Goal: Transaction & Acquisition: Purchase product/service

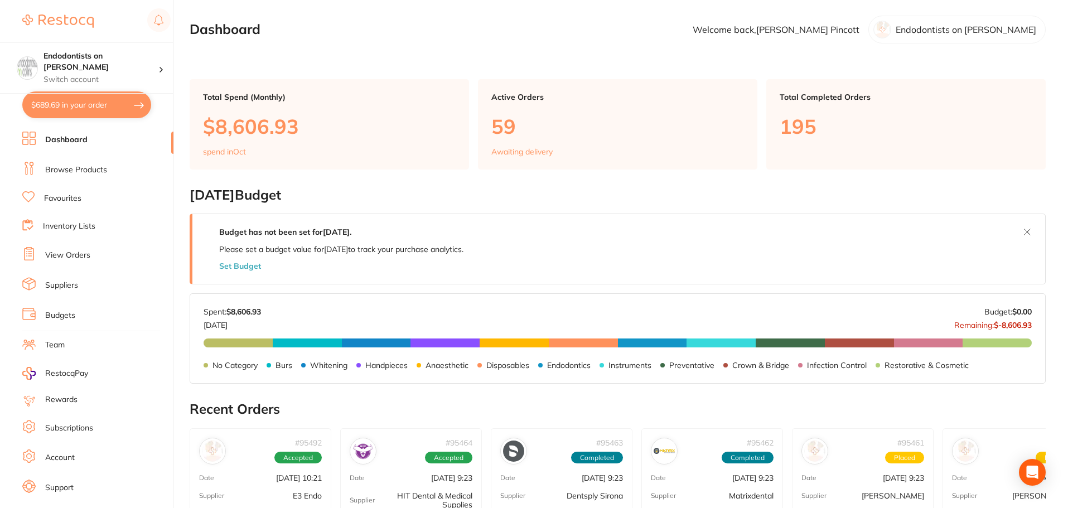
click at [78, 107] on button "$689.69 in your order" at bounding box center [86, 105] width 129 height 27
checkbox input "true"
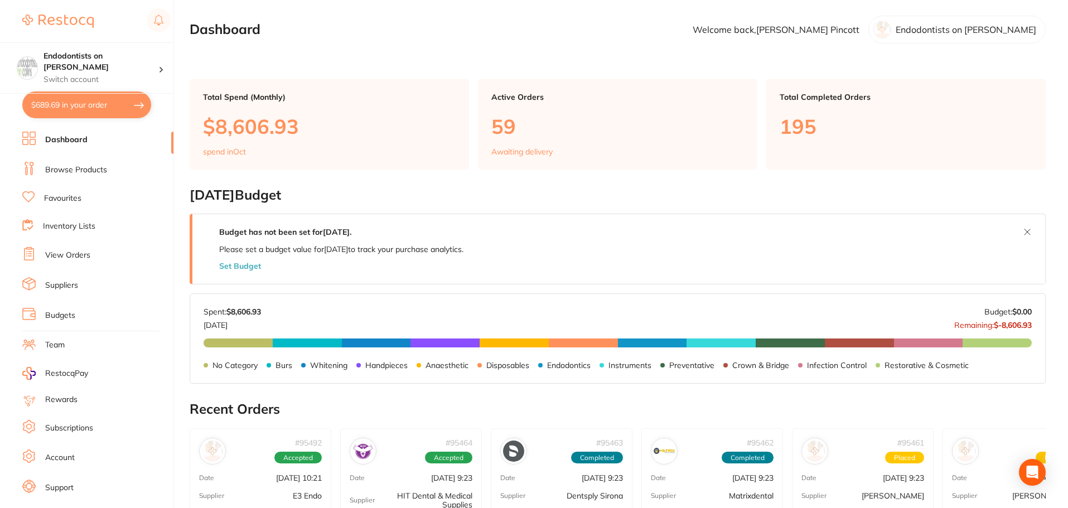
checkbox input "true"
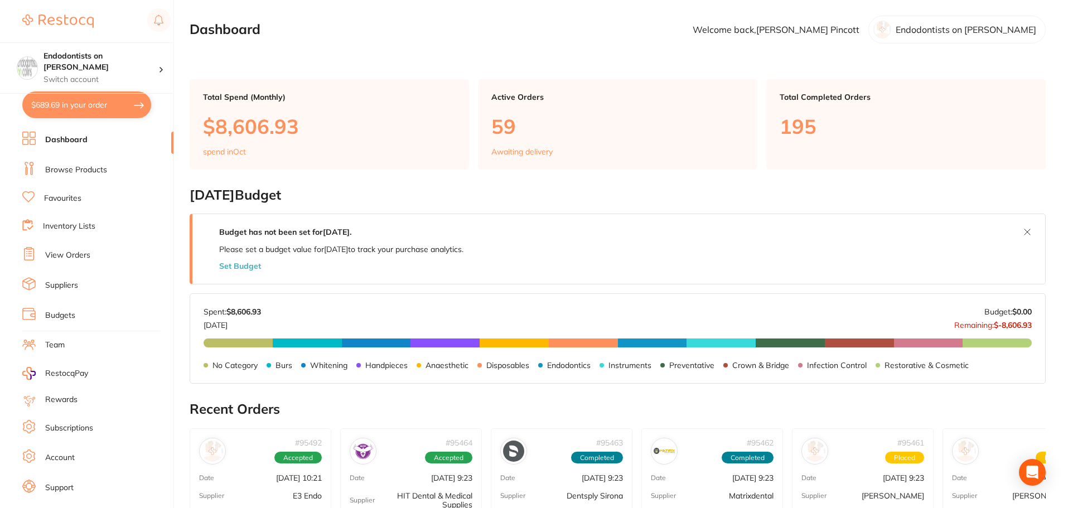
checkbox input "true"
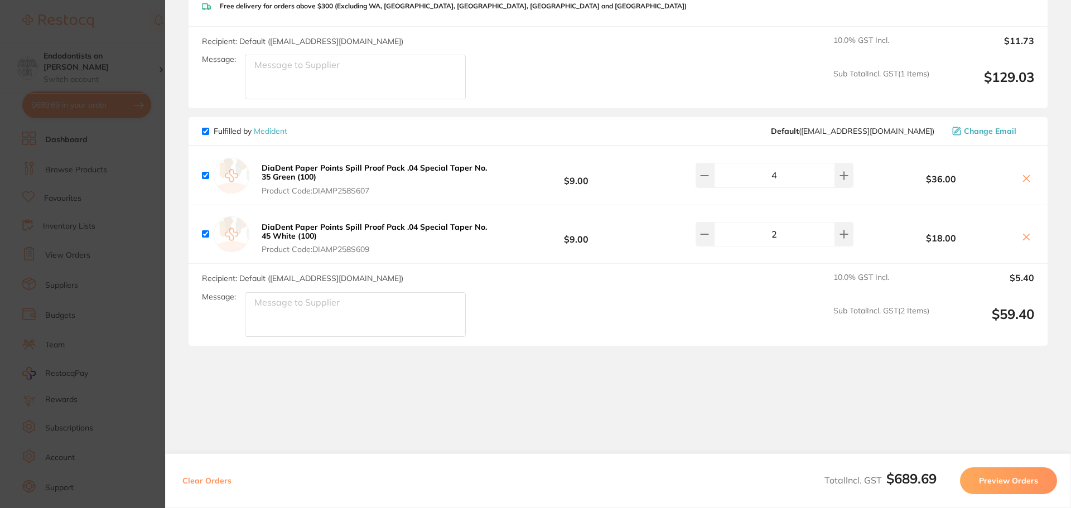
scroll to position [880, 0]
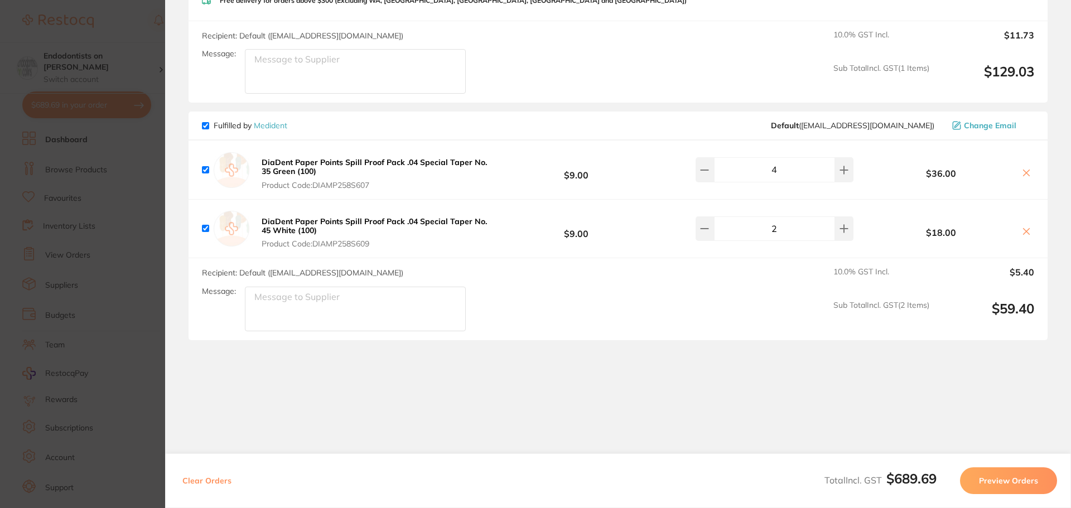
click at [97, 224] on section "Update RRP Set your pre negotiated price for this item. Item Agreed RRP (excl. …" at bounding box center [535, 254] width 1071 height 508
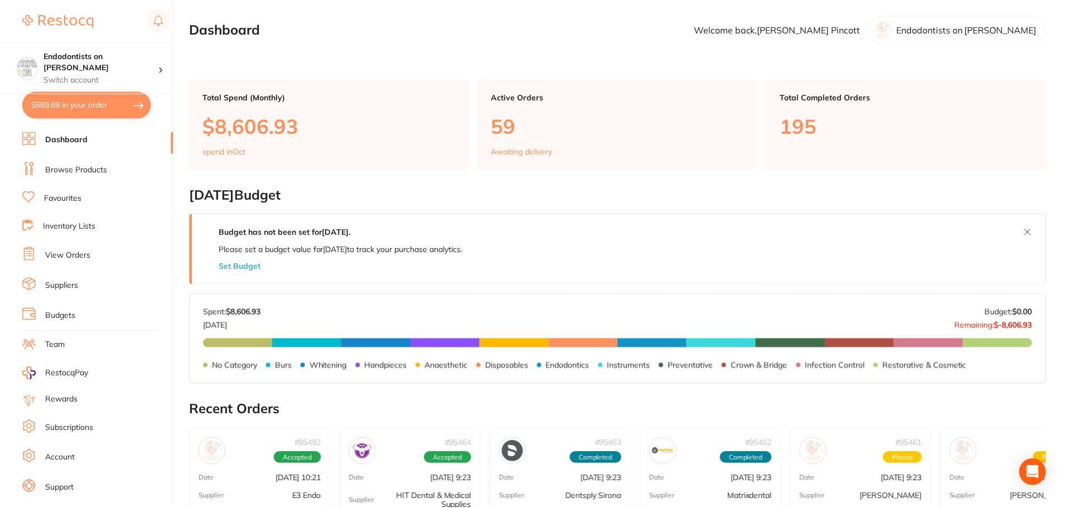
scroll to position [1, 0]
click at [70, 170] on link "Browse Products" at bounding box center [76, 170] width 62 height 11
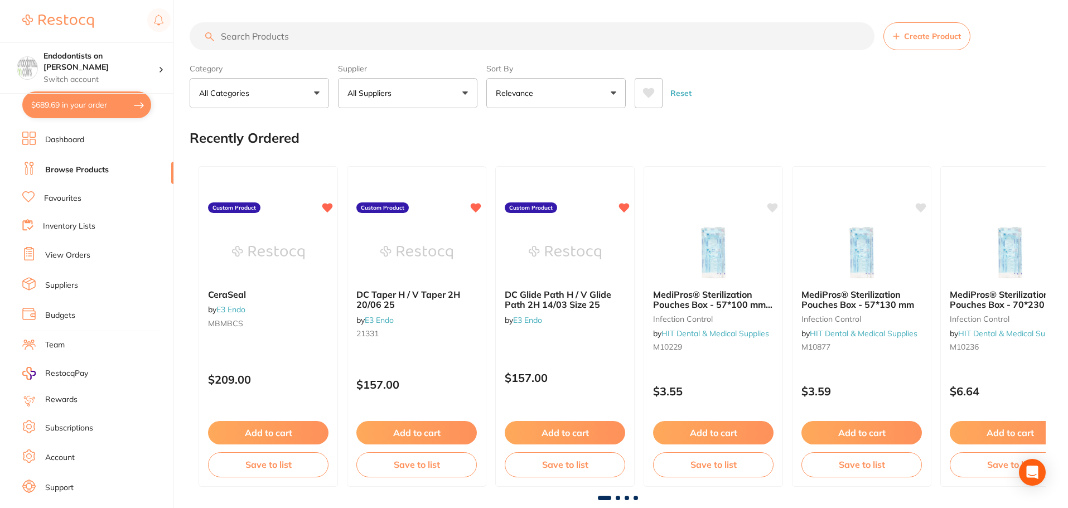
click at [265, 37] on input "search" at bounding box center [532, 36] width 685 height 28
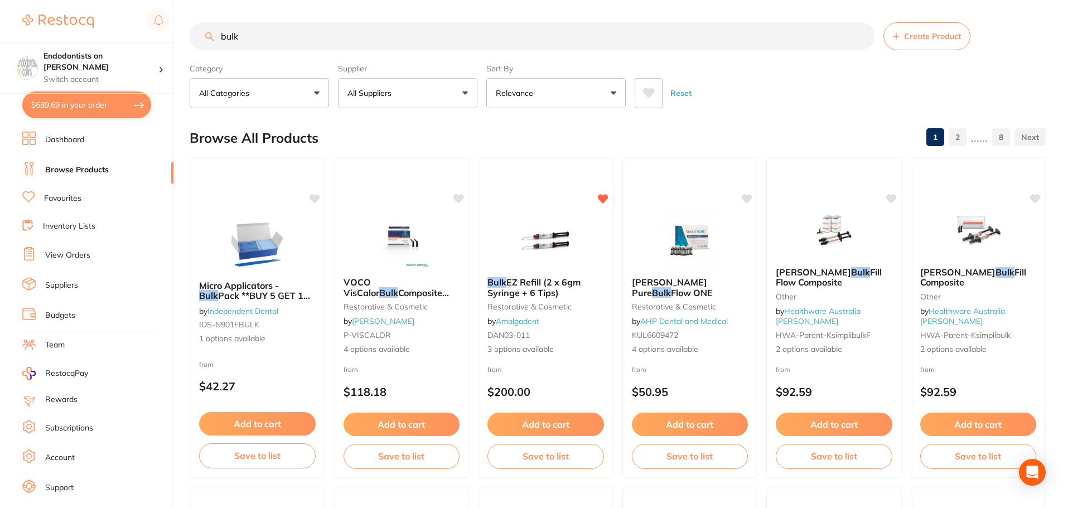
type input "bulk"
click at [76, 196] on link "Favourites" at bounding box center [62, 198] width 37 height 11
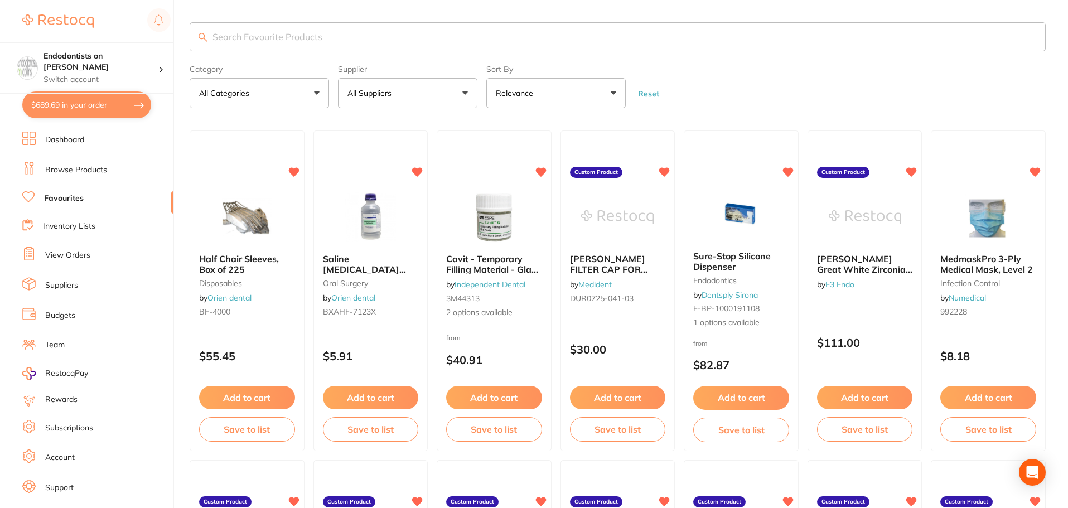
click at [262, 32] on input "search" at bounding box center [618, 36] width 856 height 29
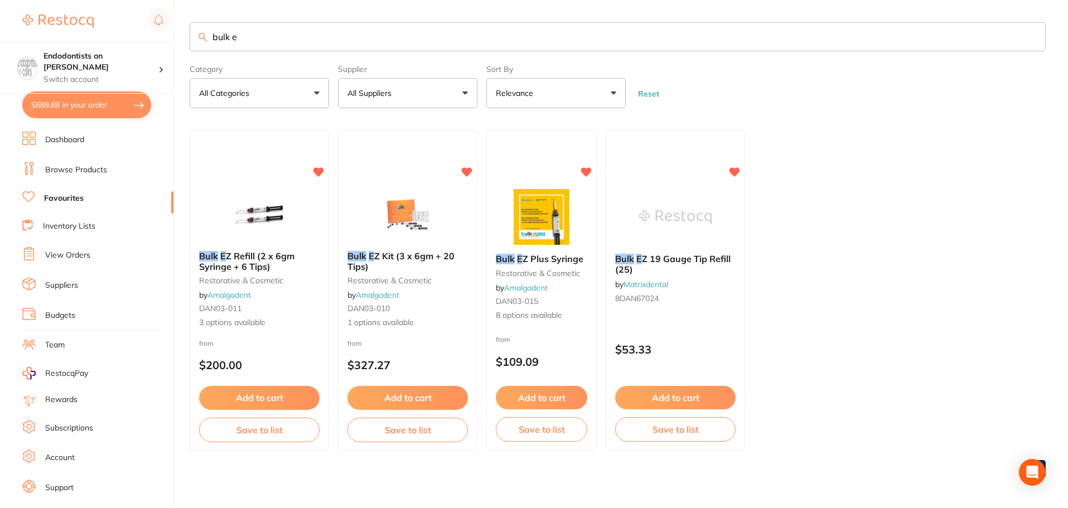
type input "bulk e"
click at [253, 396] on button "Add to cart" at bounding box center [259, 397] width 121 height 23
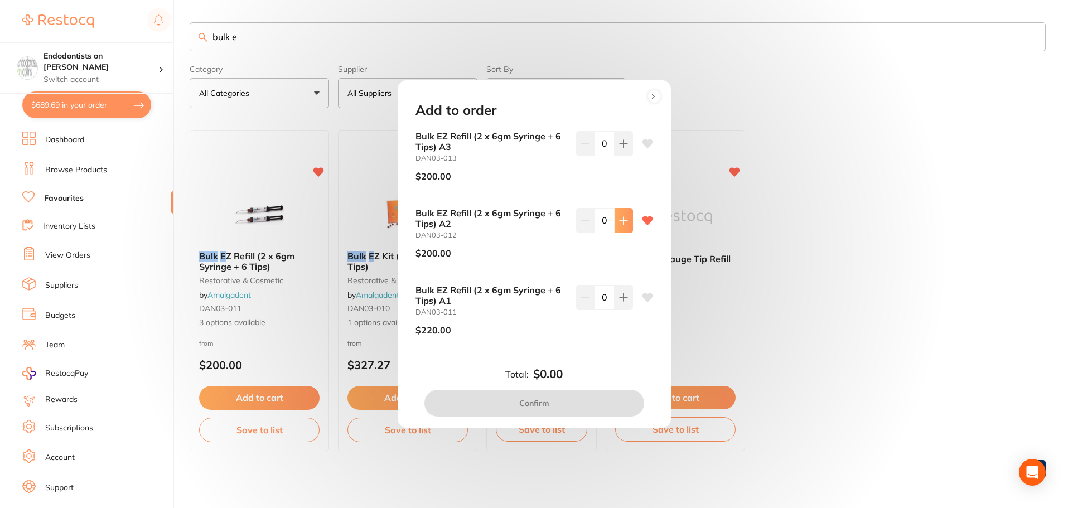
click at [624, 223] on icon at bounding box center [623, 220] width 9 height 9
type input "1"
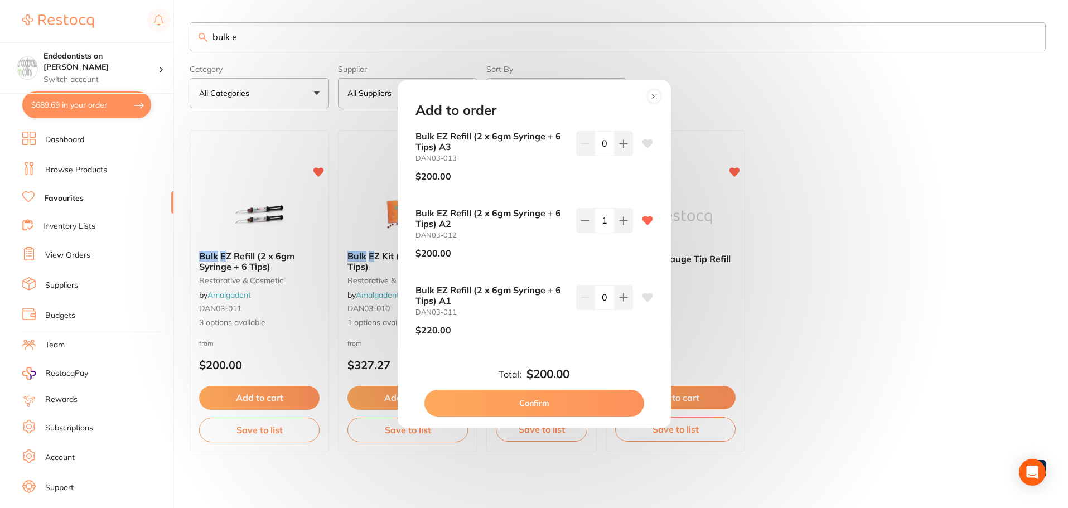
click at [553, 403] on button "Confirm" at bounding box center [535, 403] width 220 height 27
checkbox input "false"
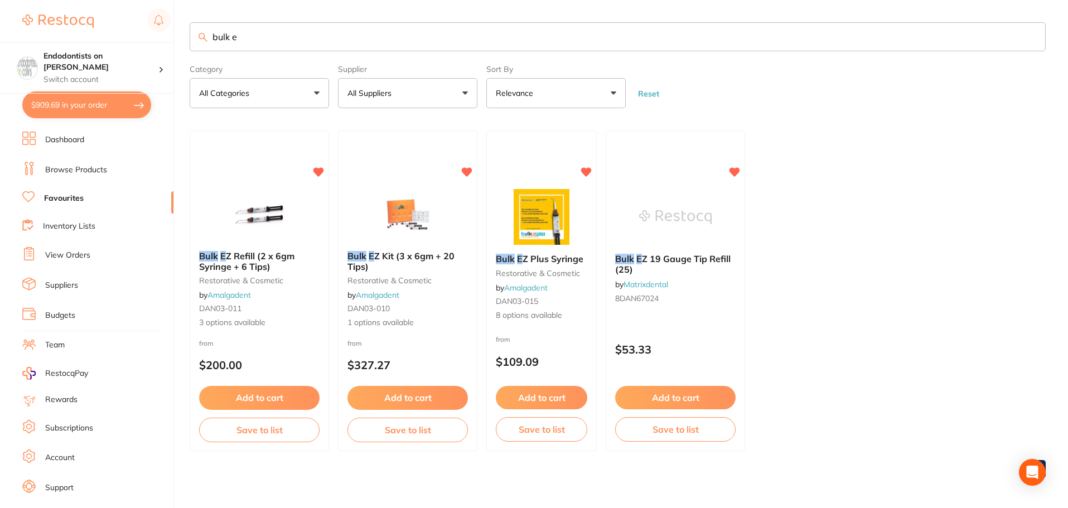
drag, startPoint x: 280, startPoint y: 36, endPoint x: 64, endPoint y: 26, distance: 216.7
click at [65, 26] on div "$909.69 Endodontists on [PERSON_NAME] Switch account Endodontists on [PERSON_NA…" at bounding box center [534, 254] width 1068 height 508
type input "ah plus"
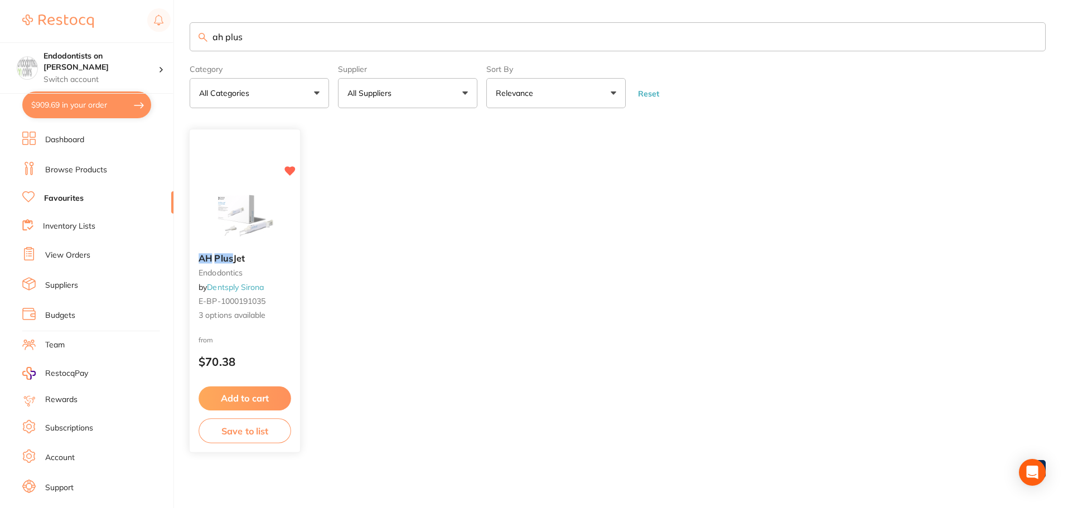
click at [238, 393] on button "Add to cart" at bounding box center [245, 399] width 93 height 24
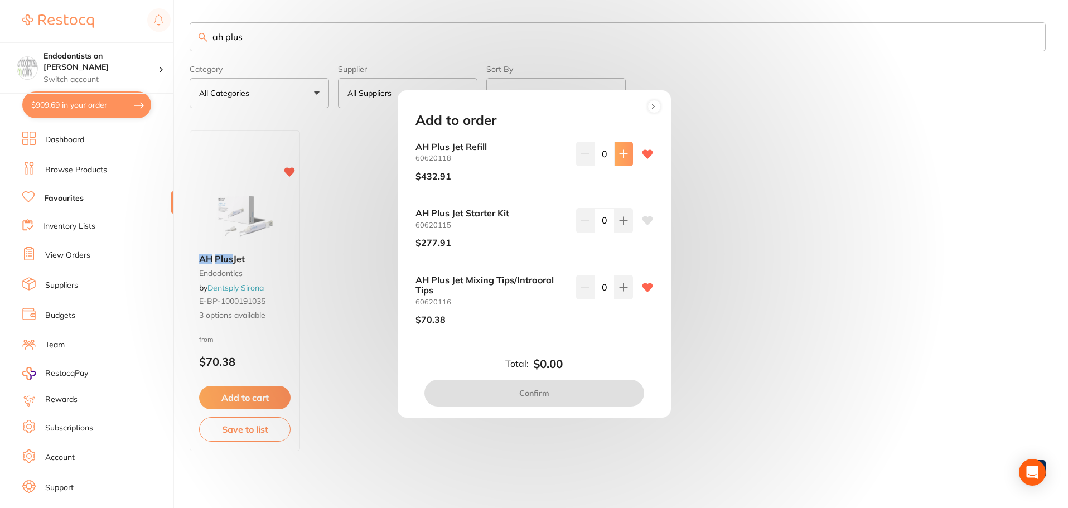
click at [620, 162] on button at bounding box center [624, 154] width 18 height 25
type input "1"
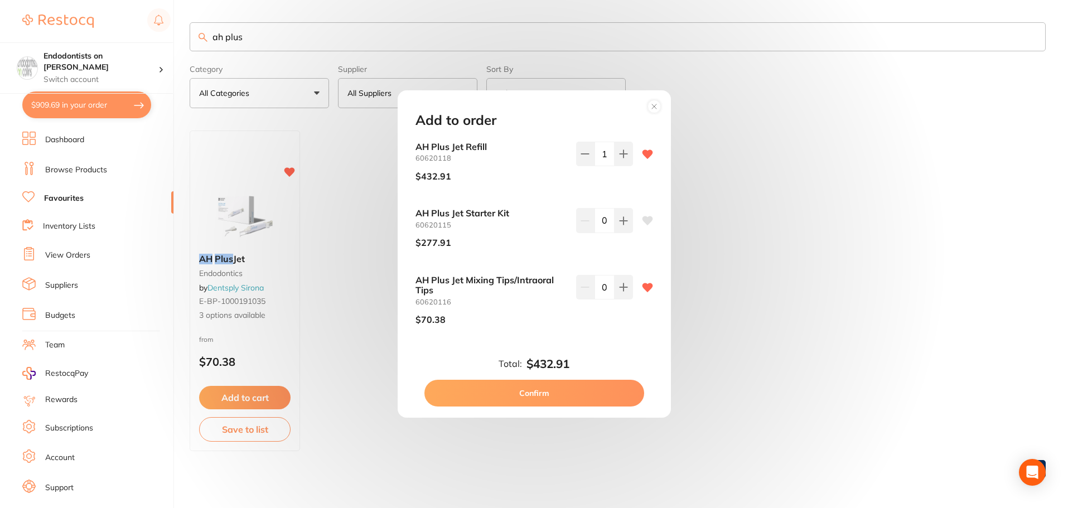
click at [581, 387] on button "Confirm" at bounding box center [535, 393] width 220 height 27
checkbox input "false"
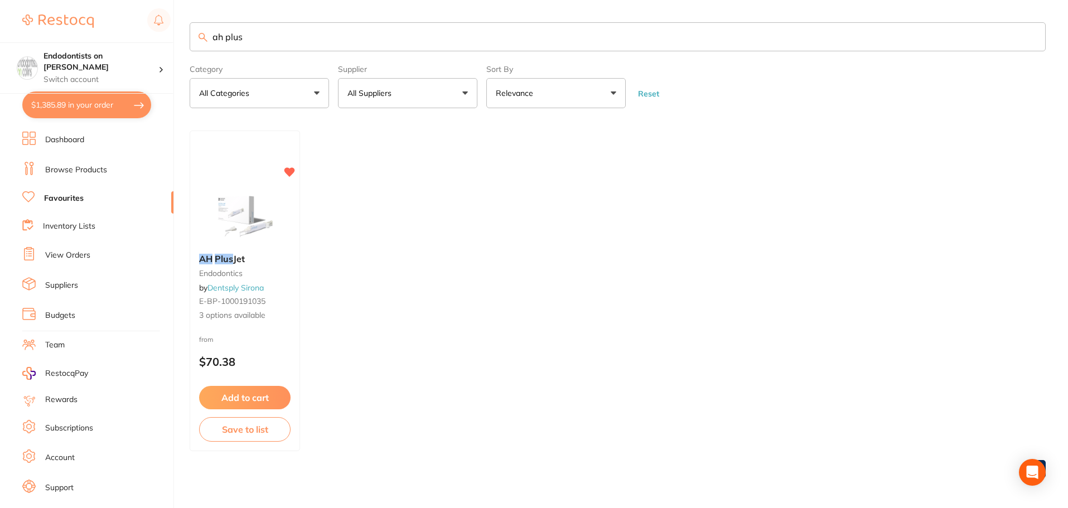
drag, startPoint x: 283, startPoint y: 40, endPoint x: 144, endPoint y: 35, distance: 139.0
click at [144, 35] on div "$1,385.89 Endodontists on [PERSON_NAME] Switch account Endodontists on [PERSON_…" at bounding box center [534, 254] width 1068 height 508
type input "fuji pink"
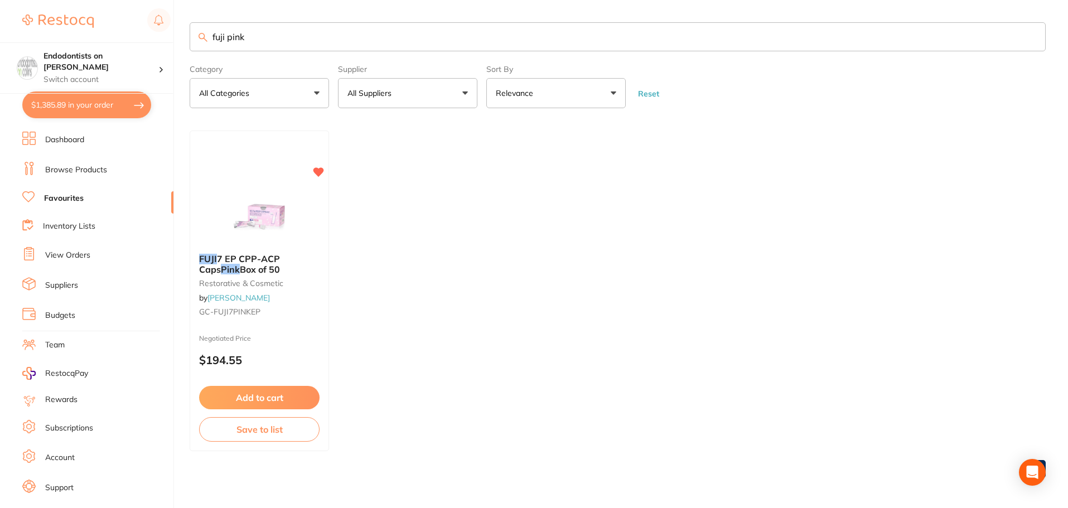
click at [249, 393] on button "Add to cart" at bounding box center [259, 397] width 121 height 23
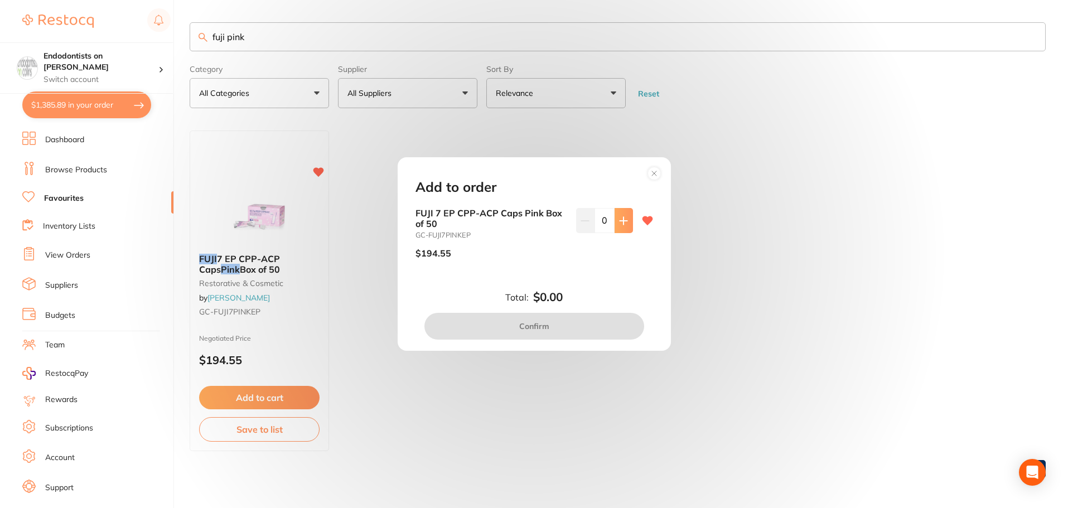
drag, startPoint x: 622, startPoint y: 213, endPoint x: 623, endPoint y: 219, distance: 6.7
click at [623, 214] on button at bounding box center [624, 220] width 18 height 25
type input "1"
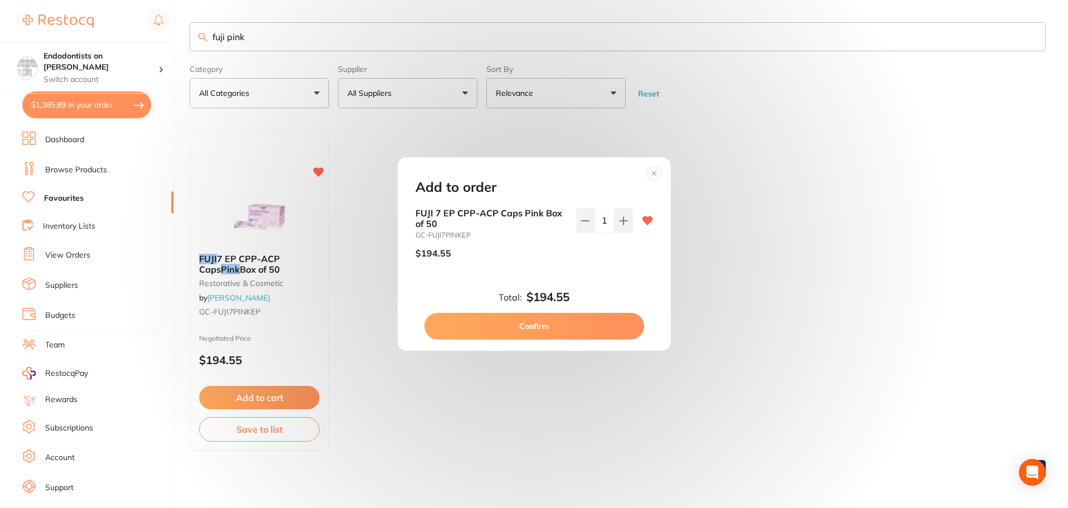
click at [590, 326] on button "Confirm" at bounding box center [535, 326] width 220 height 27
checkbox input "false"
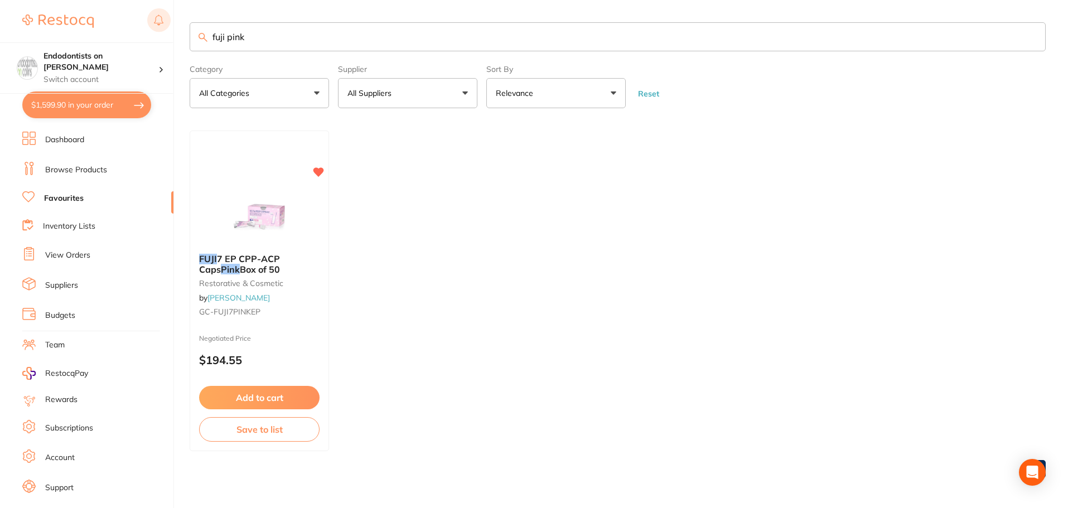
drag, startPoint x: 301, startPoint y: 48, endPoint x: 157, endPoint y: 27, distance: 144.9
click at [157, 27] on div "$1,599.90 Endodontists on [PERSON_NAME] Switch account Endodontists on [PERSON_…" at bounding box center [534, 254] width 1068 height 508
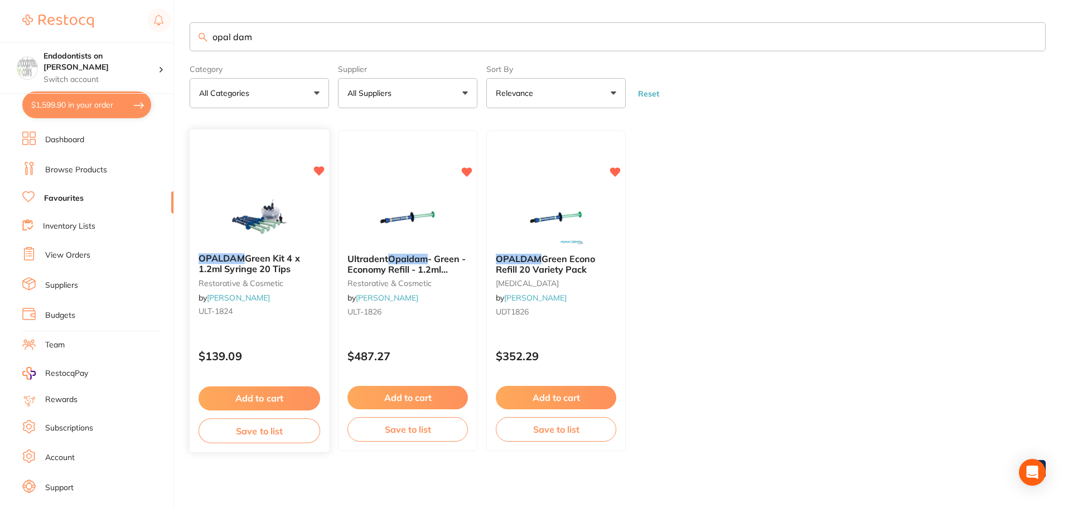
type input "opal dam"
click at [267, 384] on div "Add to cart Save to list" at bounding box center [259, 415] width 139 height 75
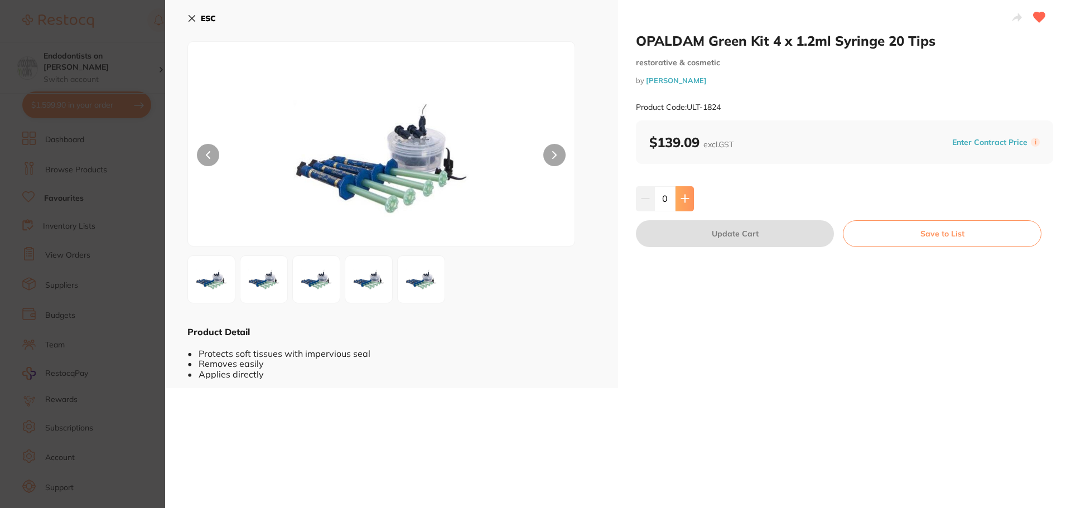
click at [685, 192] on button at bounding box center [685, 198] width 18 height 25
type input "1"
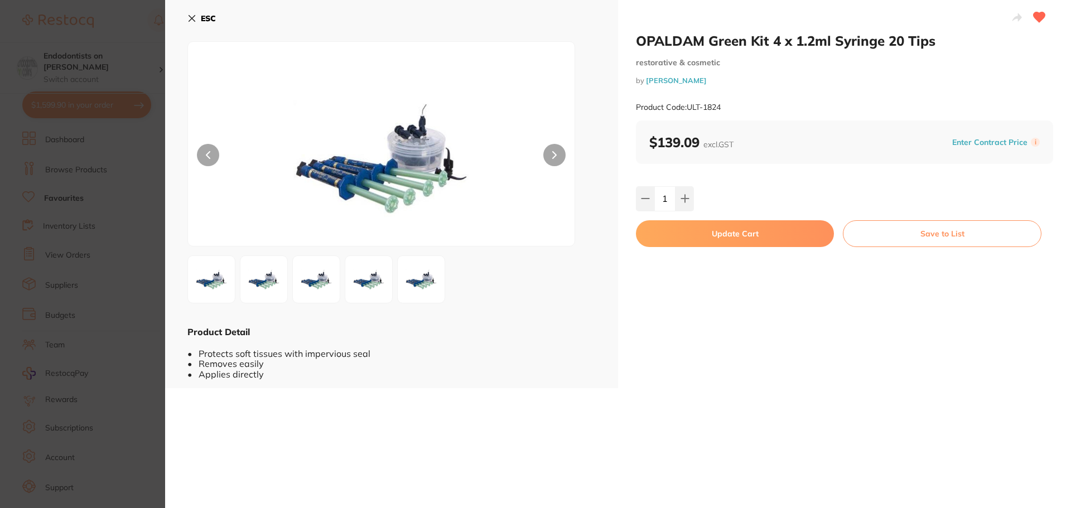
click at [704, 242] on button "Update Cart" at bounding box center [735, 233] width 198 height 27
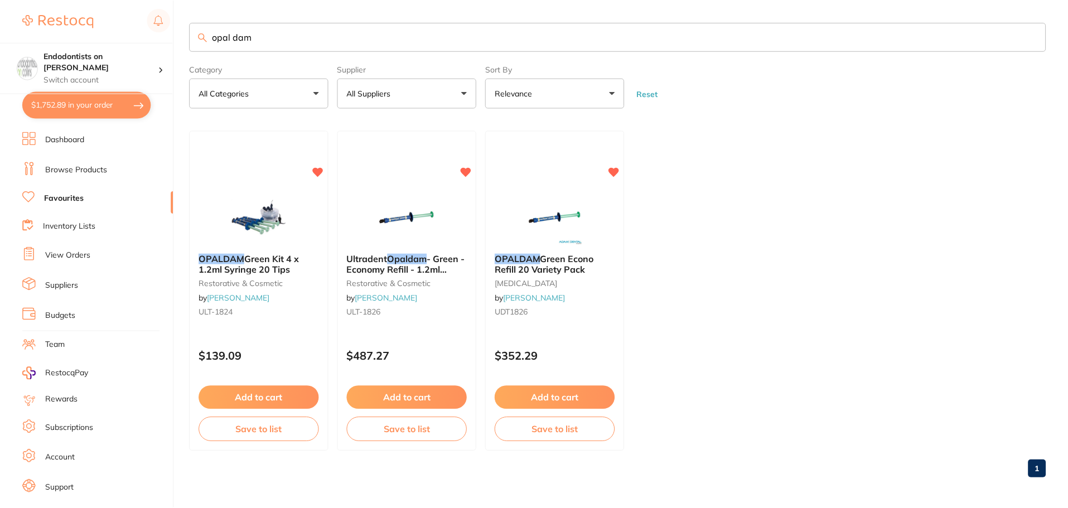
scroll to position [1, 0]
drag, startPoint x: 209, startPoint y: 32, endPoint x: 5, endPoint y: 22, distance: 203.9
click at [5, 22] on div "$1,752.89 Endodontists on [PERSON_NAME] Switch account Endodontists on [PERSON_…" at bounding box center [534, 253] width 1068 height 508
type input "gaen"
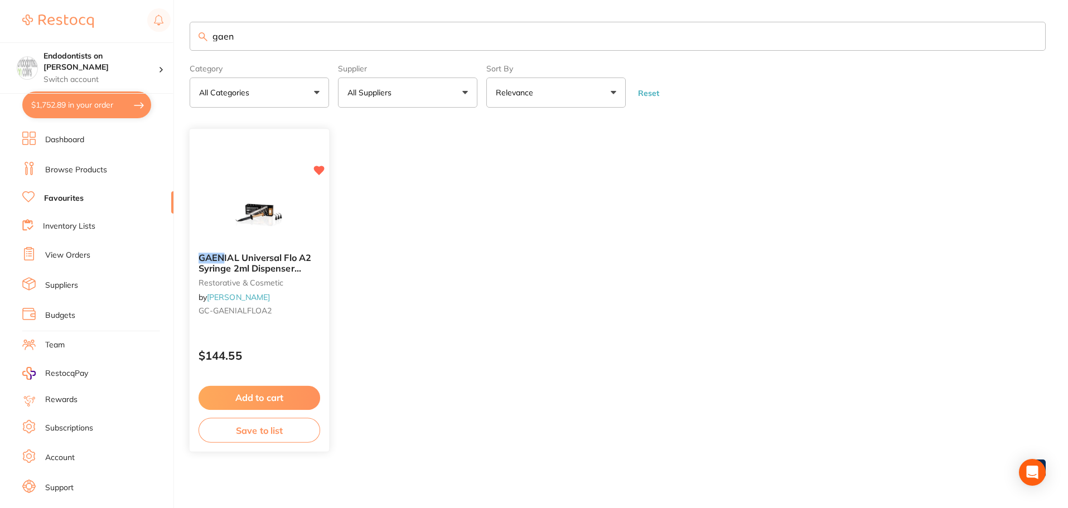
click at [247, 383] on div "Add to cart Save to list" at bounding box center [259, 414] width 139 height 75
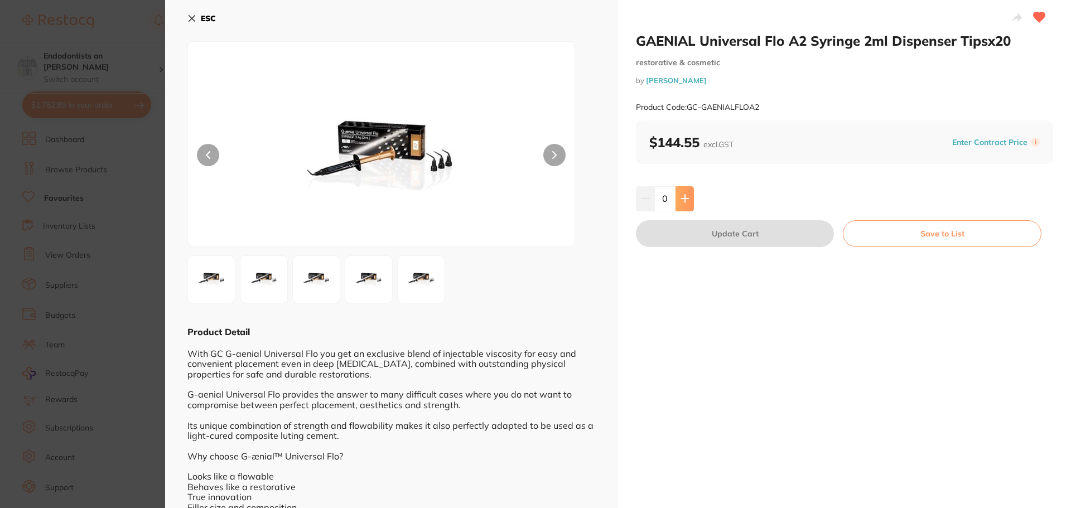
click at [685, 191] on button at bounding box center [685, 198] width 18 height 25
type input "1"
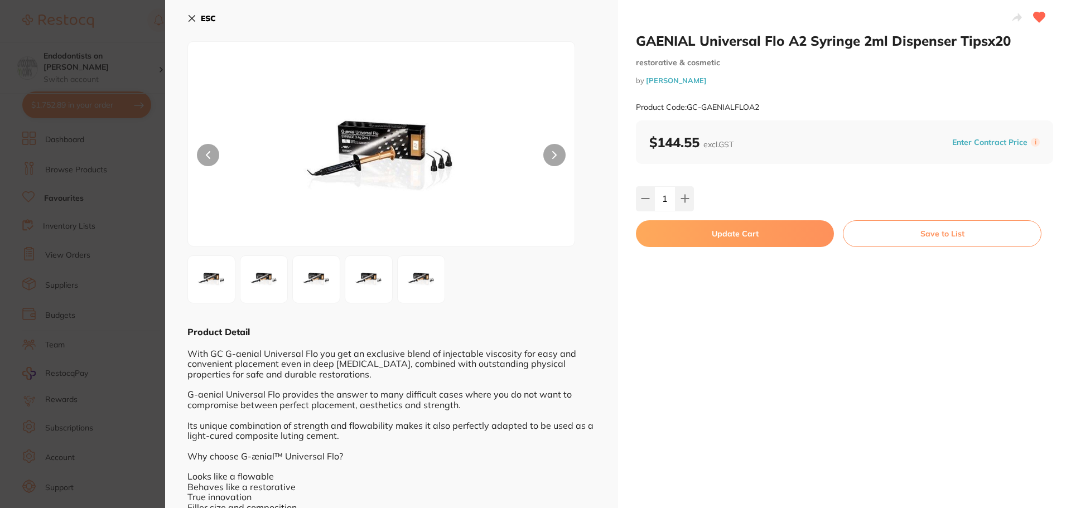
click at [709, 240] on button "Update Cart" at bounding box center [735, 233] width 198 height 27
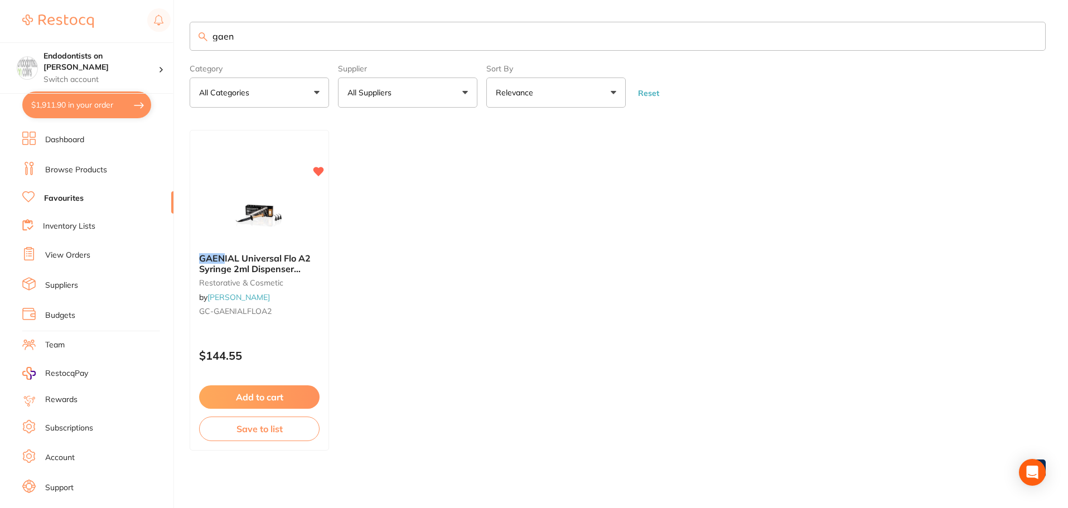
drag, startPoint x: 253, startPoint y: 34, endPoint x: 164, endPoint y: 37, distance: 88.8
click at [164, 37] on div "$1,911.90 Endodontists on [PERSON_NAME] Switch account Endodontists on [PERSON_…" at bounding box center [534, 253] width 1068 height 508
type input "needle"
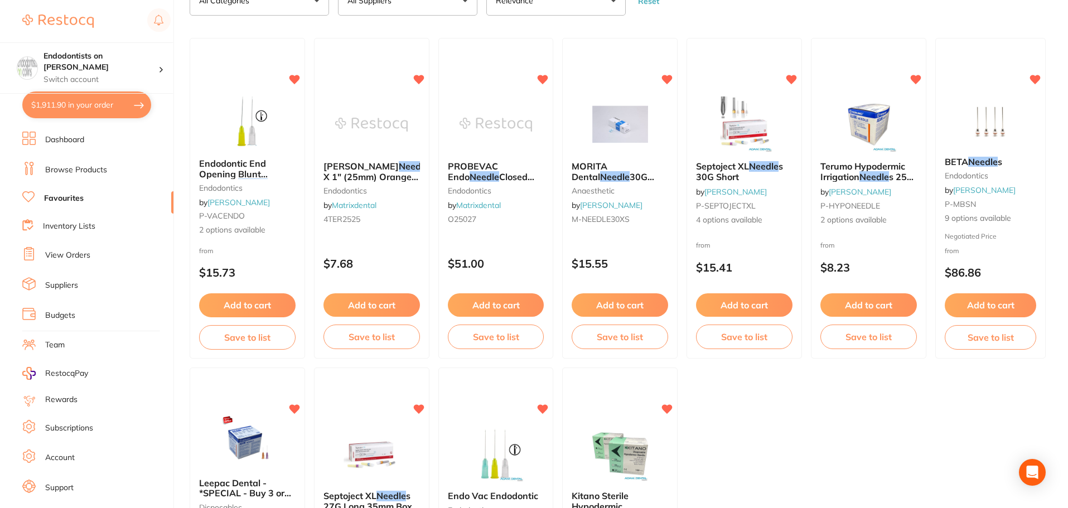
scroll to position [112, 0]
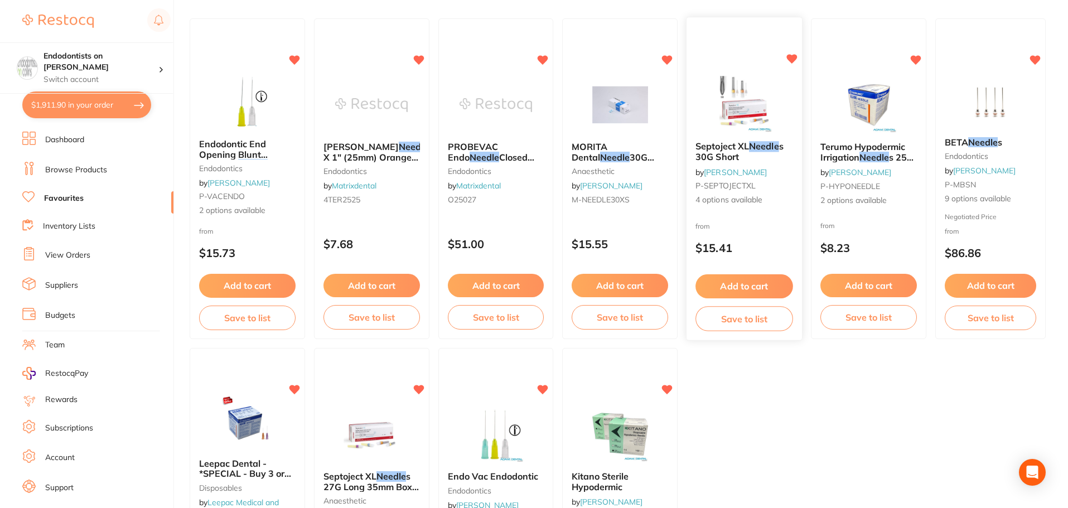
click at [738, 288] on button "Add to cart" at bounding box center [745, 287] width 98 height 24
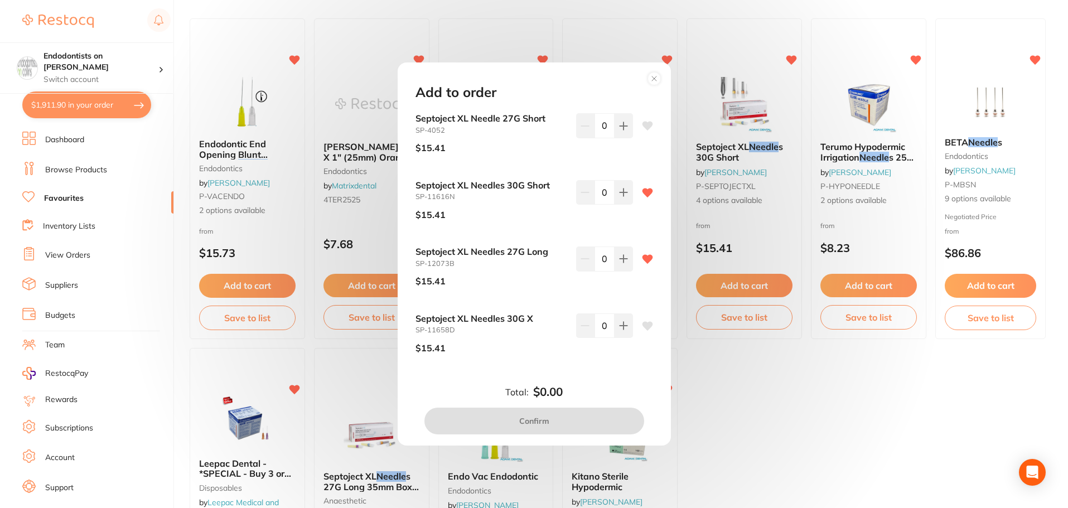
click at [807, 387] on div "Add to order Septoject XL Needle 27G Short SP-4052 $15.41 0 Septoject XL Needle…" at bounding box center [534, 254] width 1068 height 508
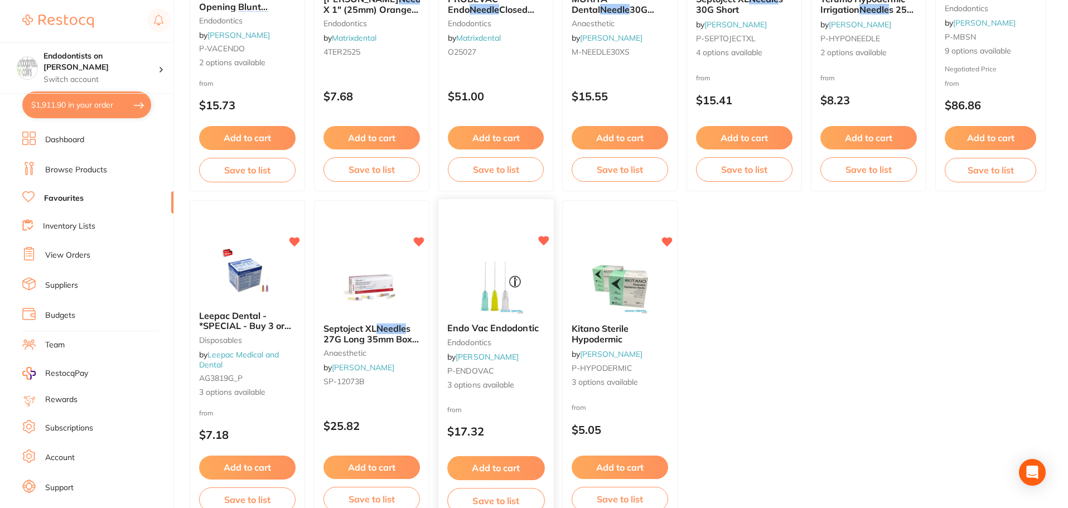
scroll to position [280, 0]
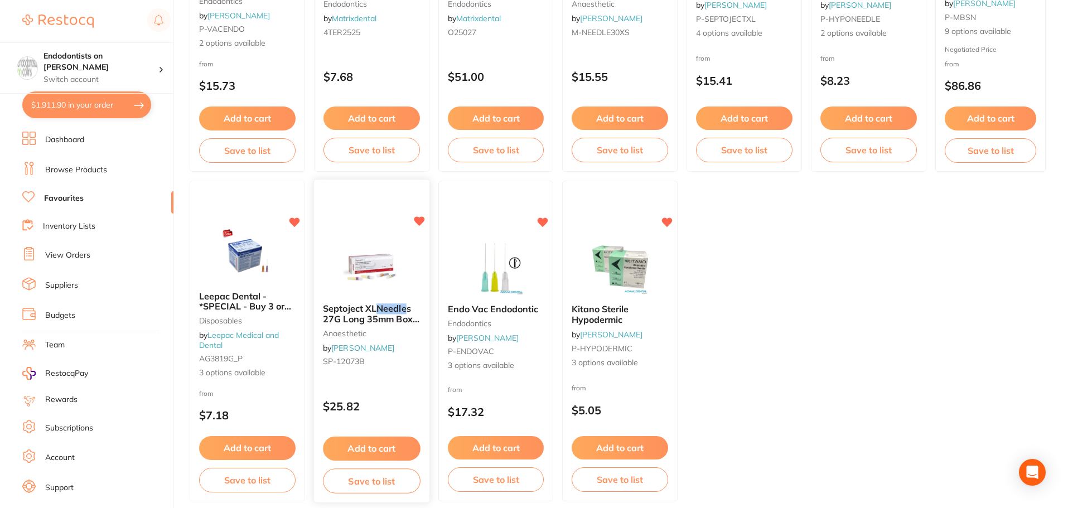
click at [392, 444] on button "Add to cart" at bounding box center [372, 449] width 98 height 24
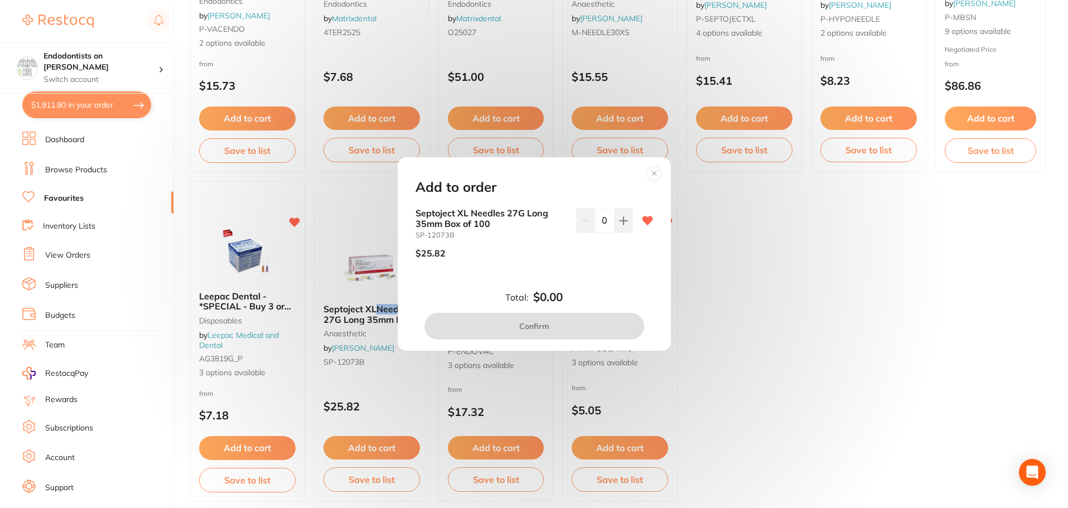
drag, startPoint x: 923, startPoint y: 384, endPoint x: 913, endPoint y: 386, distance: 10.7
click at [923, 386] on div "Add to order Septoject XL Needles 27G Long 35mm Box of 100 SP-12073B $25.82 0 T…" at bounding box center [534, 254] width 1068 height 508
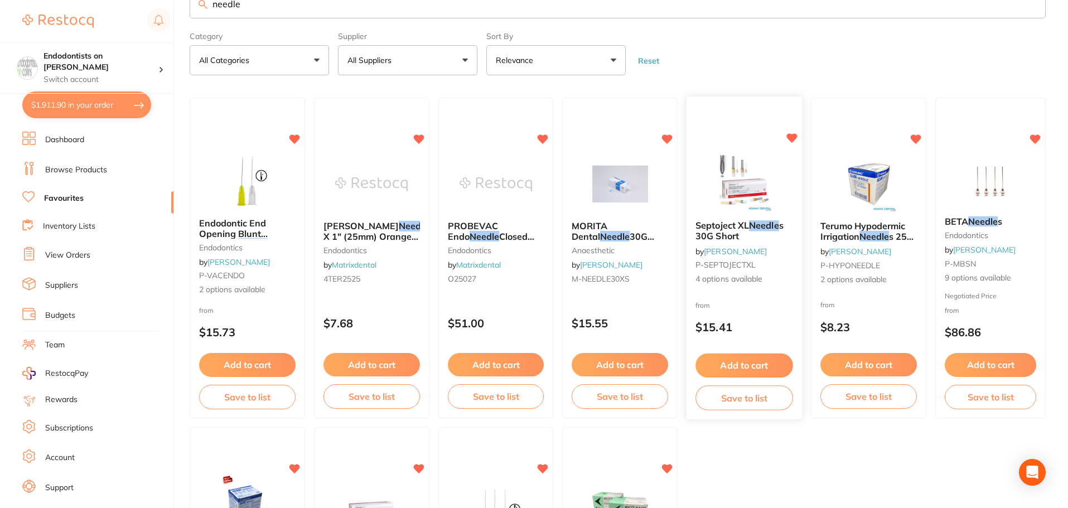
scroll to position [0, 0]
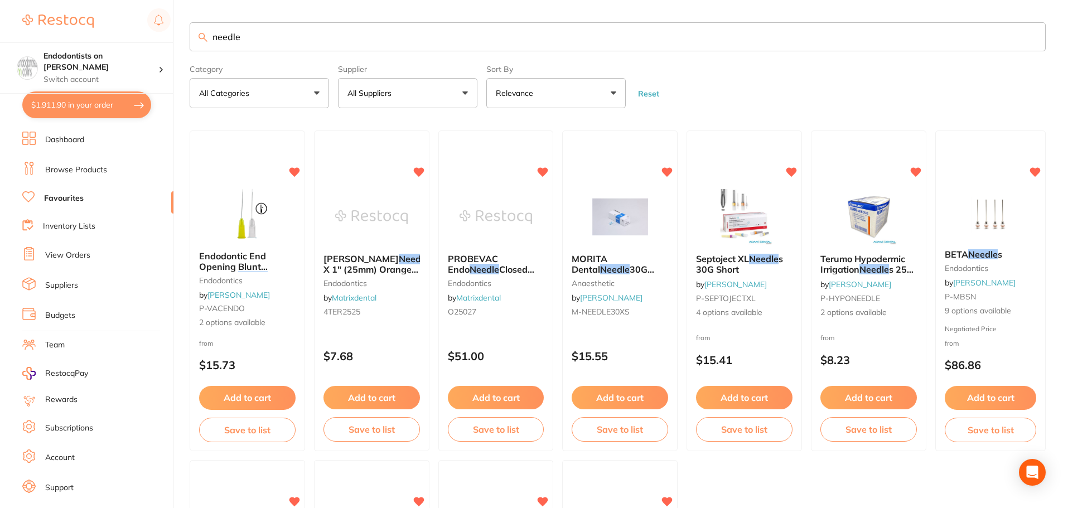
click at [730, 391] on button "Add to cart" at bounding box center [744, 397] width 97 height 23
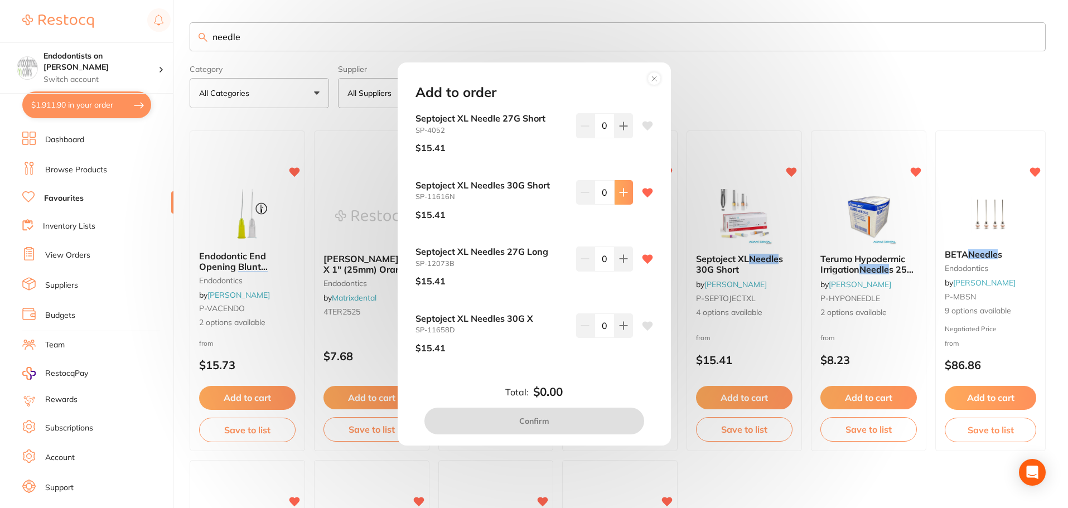
click at [623, 190] on icon at bounding box center [623, 192] width 9 height 9
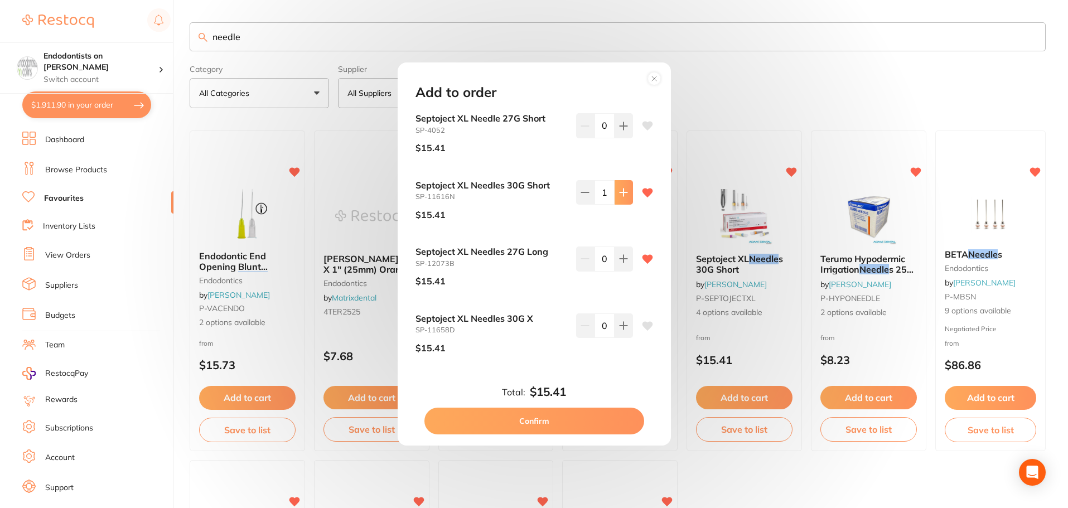
click at [623, 190] on icon at bounding box center [623, 192] width 9 height 9
click at [623, 191] on icon at bounding box center [623, 192] width 9 height 9
type input "3"
click at [615, 256] on button at bounding box center [624, 259] width 18 height 25
click at [619, 258] on icon at bounding box center [623, 258] width 9 height 9
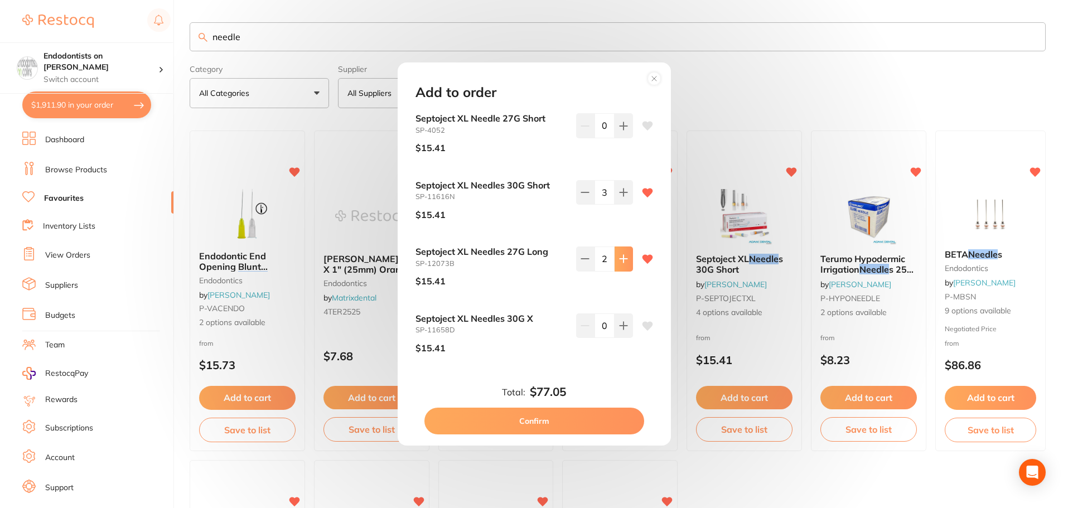
click at [619, 260] on icon at bounding box center [623, 258] width 9 height 9
type input "3"
click at [556, 417] on button "Confirm" at bounding box center [535, 421] width 220 height 27
checkbox input "false"
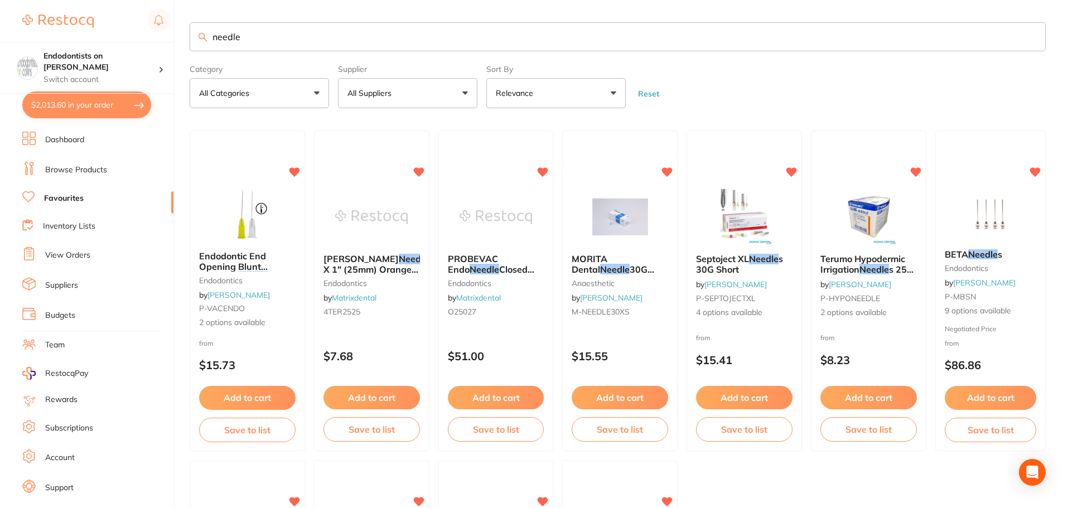
drag, startPoint x: 304, startPoint y: 36, endPoint x: 99, endPoint y: 34, distance: 204.8
click at [100, 34] on div "$2,013.60 Endodontists on [PERSON_NAME] Switch account Endodontists on [PERSON_…" at bounding box center [534, 254] width 1068 height 508
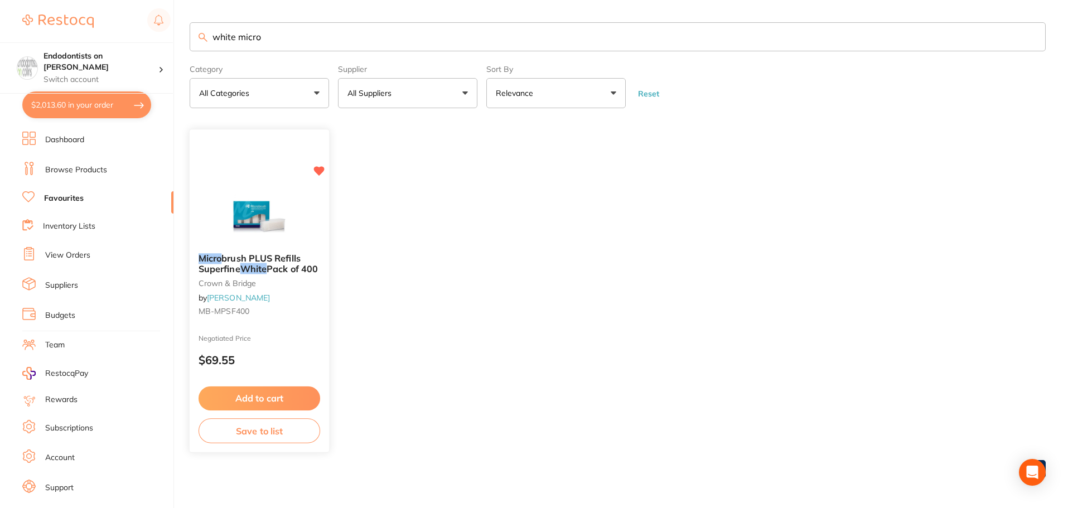
type input "white micro"
click at [247, 400] on button "Add to cart" at bounding box center [260, 399] width 122 height 24
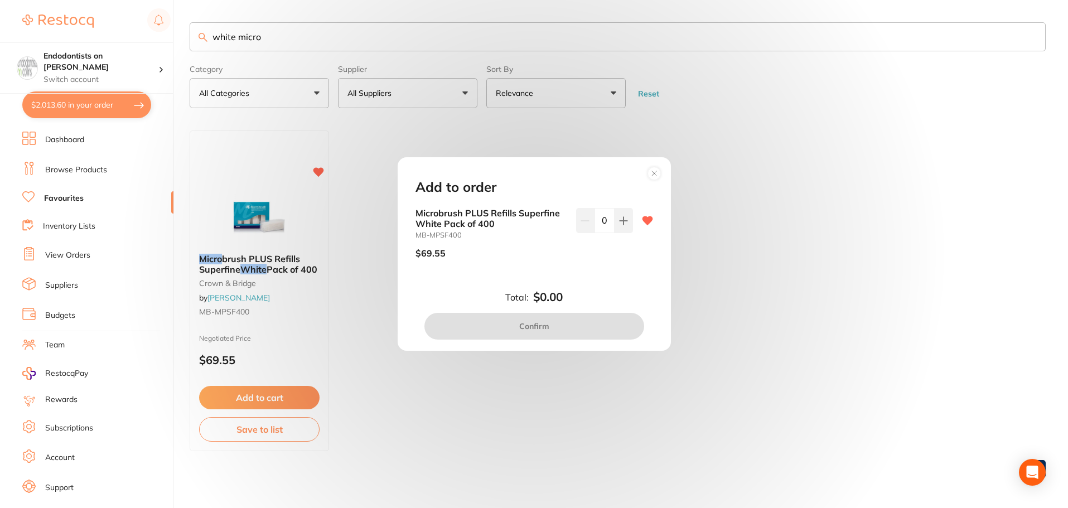
drag, startPoint x: 624, startPoint y: 219, endPoint x: 620, endPoint y: 288, distance: 69.9
click at [624, 223] on icon at bounding box center [623, 220] width 9 height 9
type input "1"
click at [613, 320] on button "Confirm" at bounding box center [535, 326] width 220 height 27
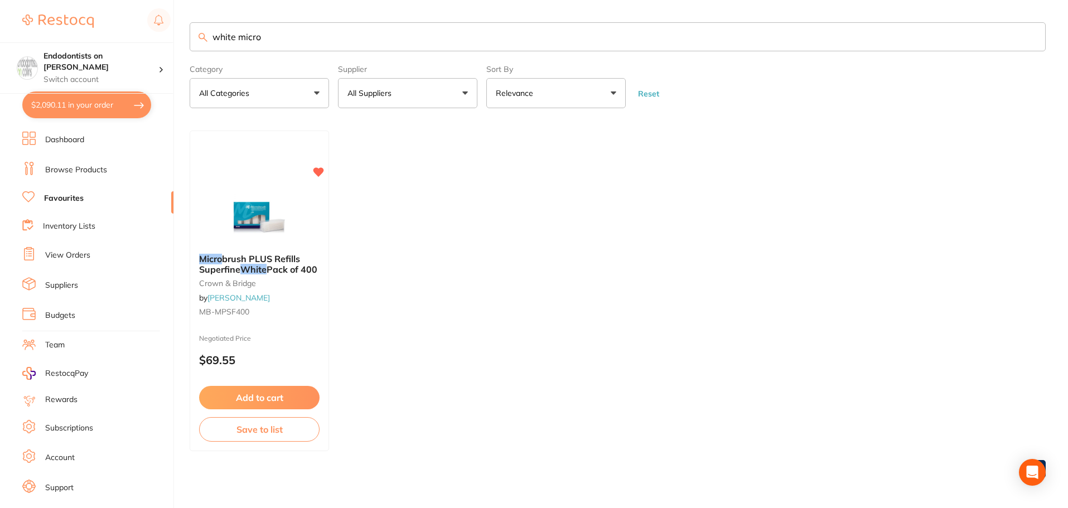
drag, startPoint x: 298, startPoint y: 42, endPoint x: 40, endPoint y: 23, distance: 258.5
click at [40, 23] on div "$2,090.11 Endodontists on [PERSON_NAME] Switch account Endodontists on [PERSON_…" at bounding box center [534, 254] width 1068 height 508
type input "masks"
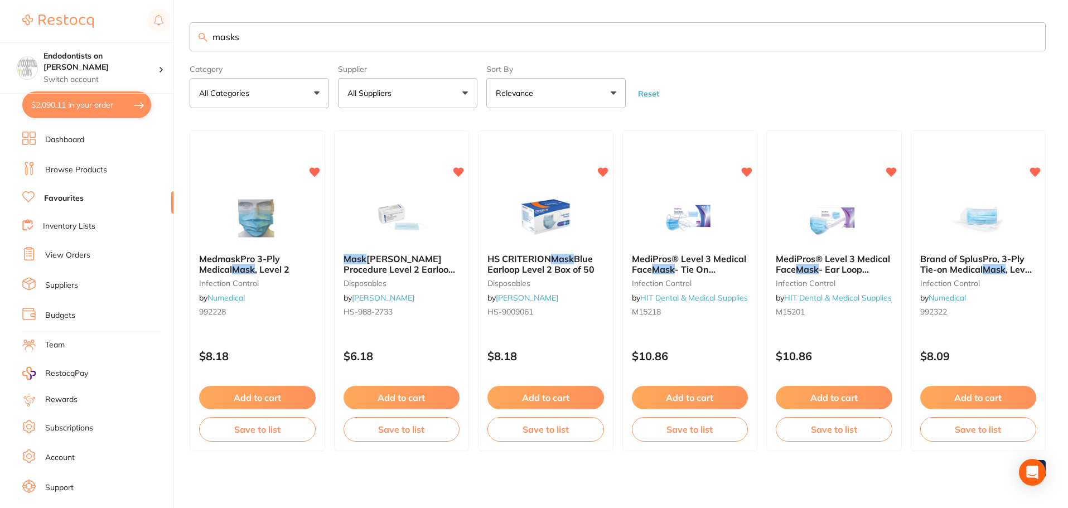
click at [413, 397] on button "Add to cart" at bounding box center [402, 397] width 117 height 23
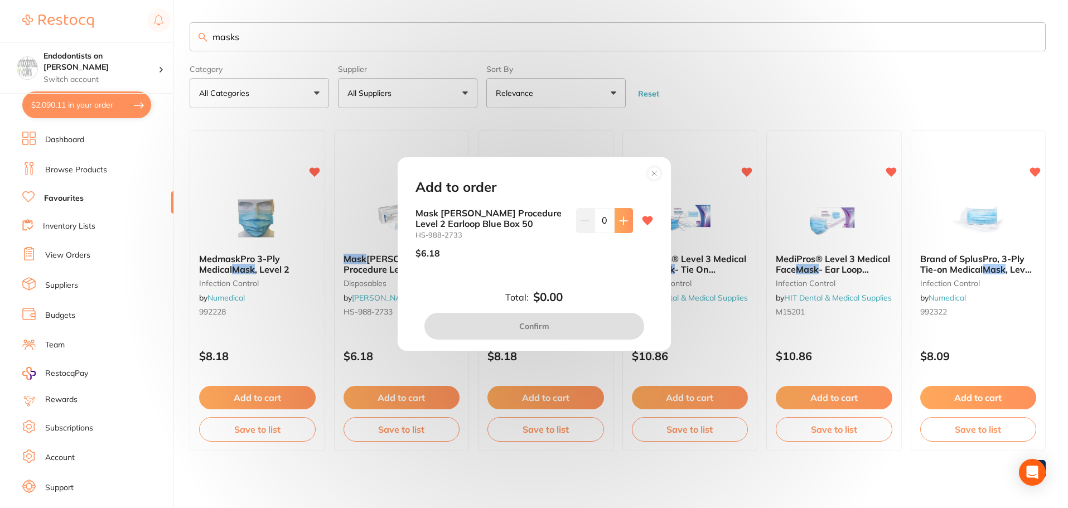
click at [622, 223] on icon at bounding box center [623, 220] width 7 height 7
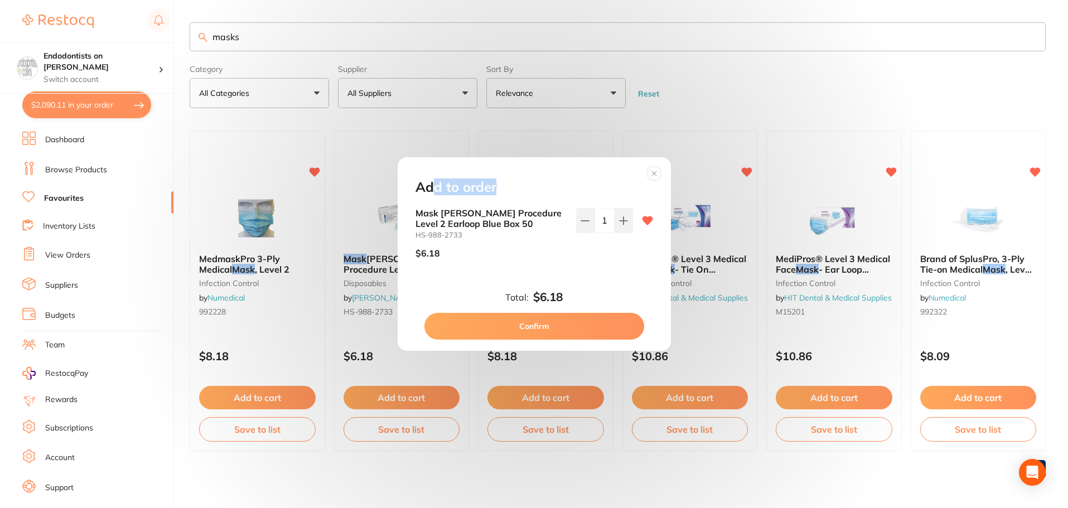
drag, startPoint x: 584, startPoint y: 174, endPoint x: 468, endPoint y: 170, distance: 115.6
click at [431, 181] on div "Add to order Mask [PERSON_NAME] Procedure Level 2 Earloop Blue Box 50 HS-988-27…" at bounding box center [534, 254] width 273 height 194
click at [621, 224] on icon at bounding box center [623, 220] width 7 height 7
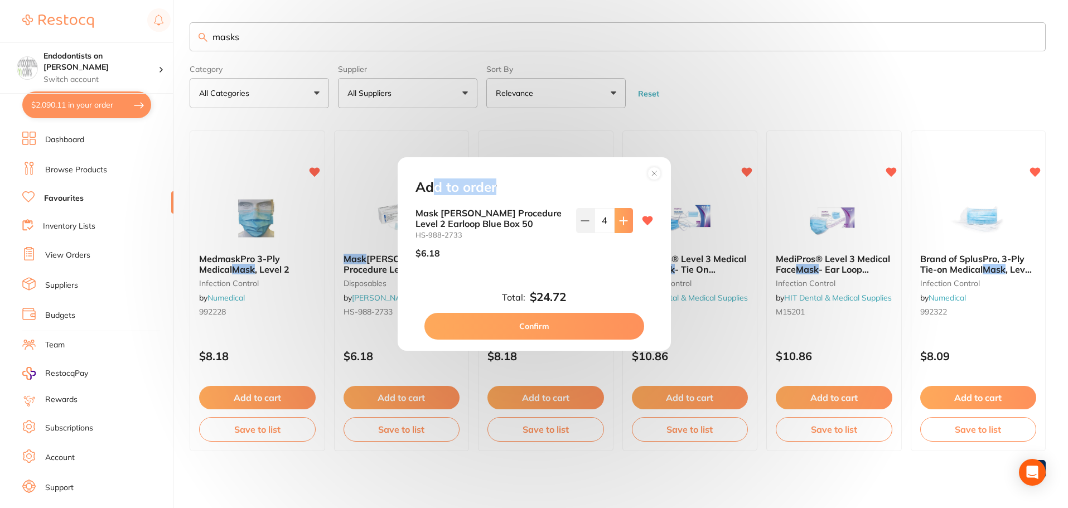
click at [621, 225] on button at bounding box center [624, 220] width 18 height 25
type input "5"
click at [587, 331] on button "Confirm" at bounding box center [535, 326] width 220 height 27
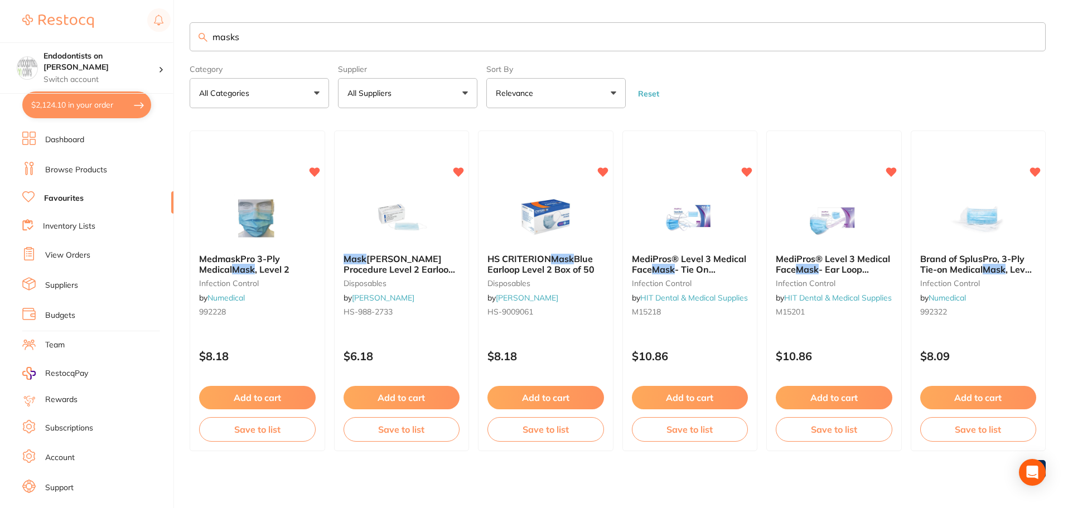
drag, startPoint x: 283, startPoint y: 38, endPoint x: 89, endPoint y: 22, distance: 194.8
click at [95, 22] on div "$2,124.10 Endodontists on [PERSON_NAME] Switch account Endodontists on [PERSON_…" at bounding box center [534, 254] width 1068 height 508
type input "saliva"
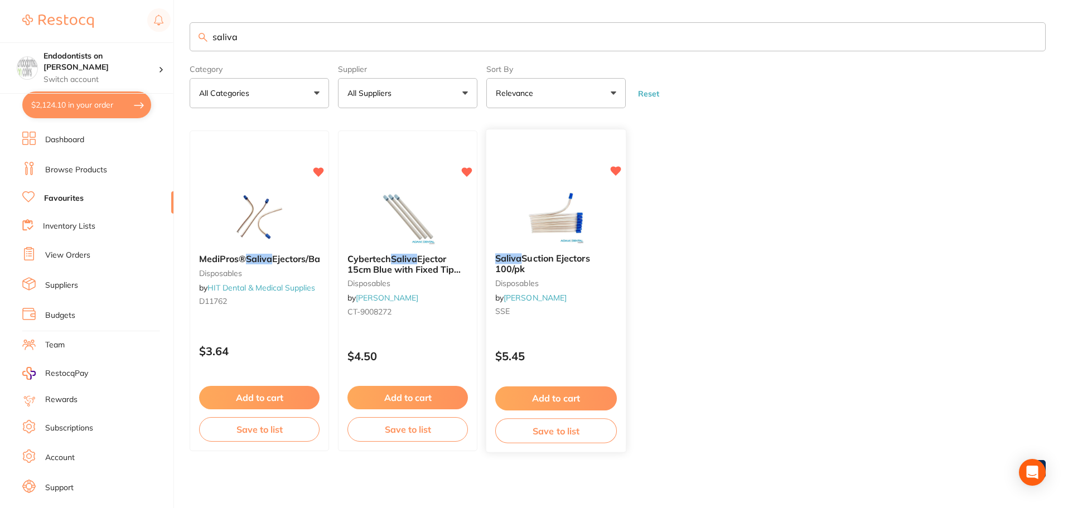
click at [563, 395] on button "Add to cart" at bounding box center [556, 399] width 122 height 24
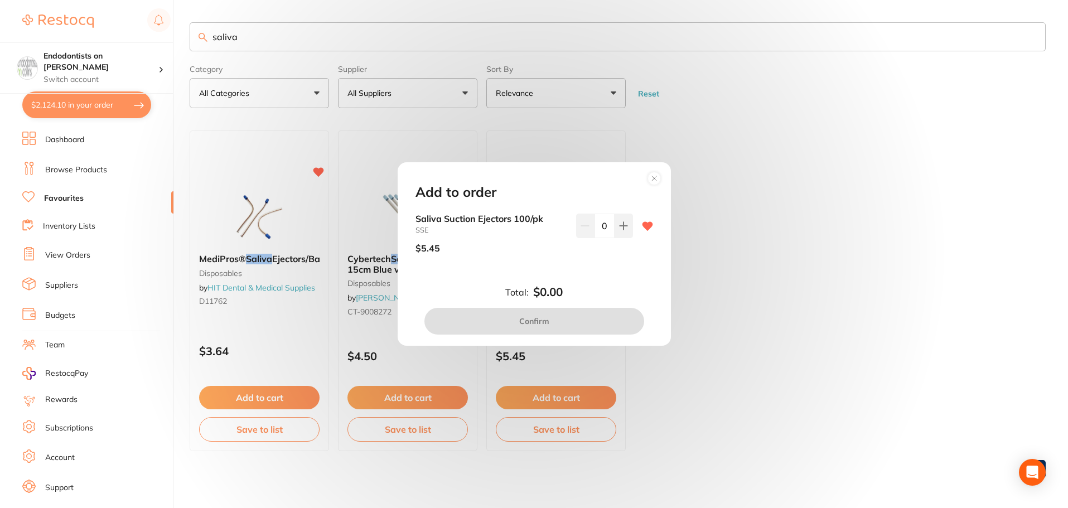
drag, startPoint x: 626, startPoint y: 226, endPoint x: 620, endPoint y: 259, distance: 33.9
click at [625, 230] on button at bounding box center [624, 226] width 18 height 25
type input "1"
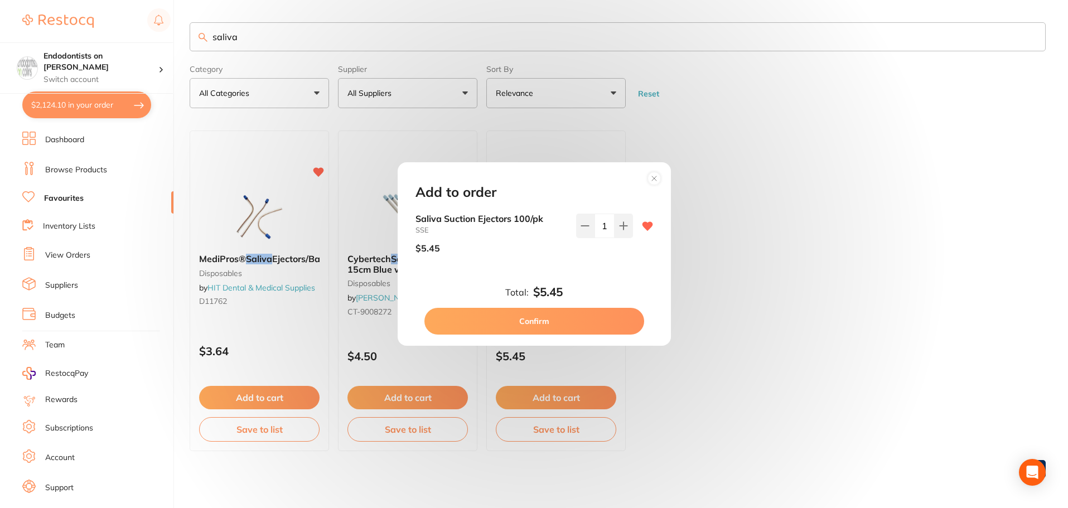
click at [601, 326] on button "Confirm" at bounding box center [535, 321] width 220 height 27
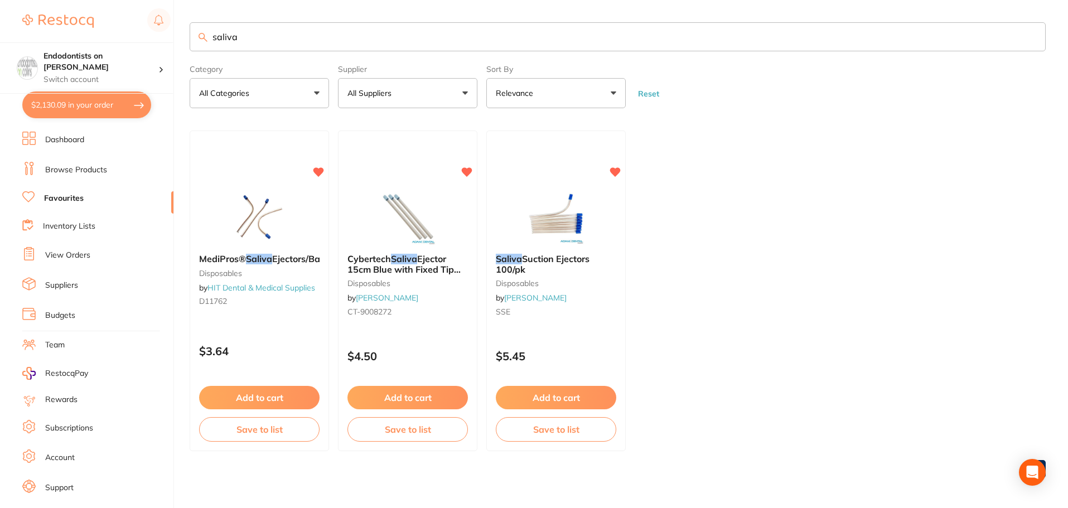
drag, startPoint x: 278, startPoint y: 45, endPoint x: 129, endPoint y: 31, distance: 149.6
click at [129, 31] on div "$2,130.09 Endodontists on [PERSON_NAME] Switch account Endodontists on [PERSON_…" at bounding box center [534, 254] width 1068 height 508
type input "[PERSON_NAME]"
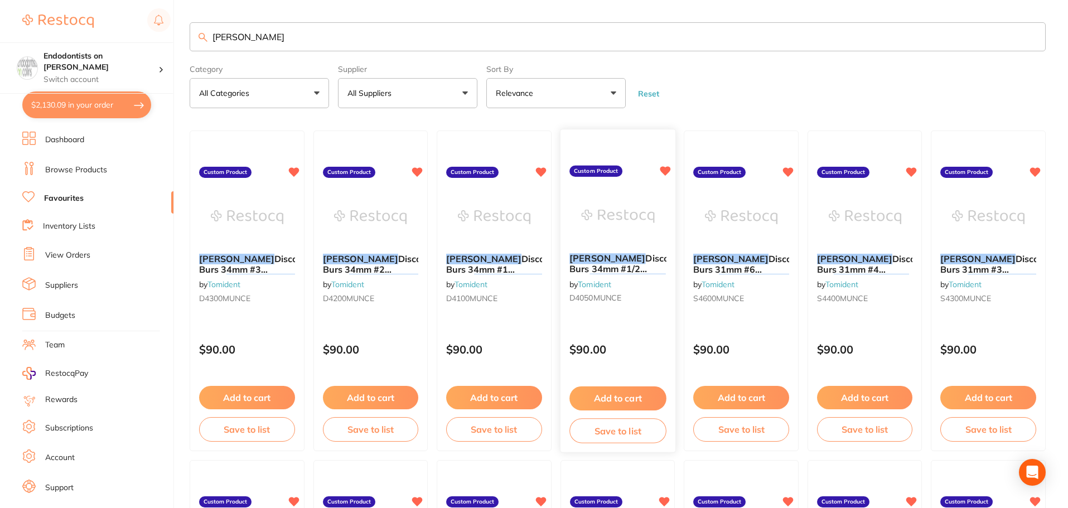
click at [618, 395] on button "Add to cart" at bounding box center [618, 399] width 97 height 24
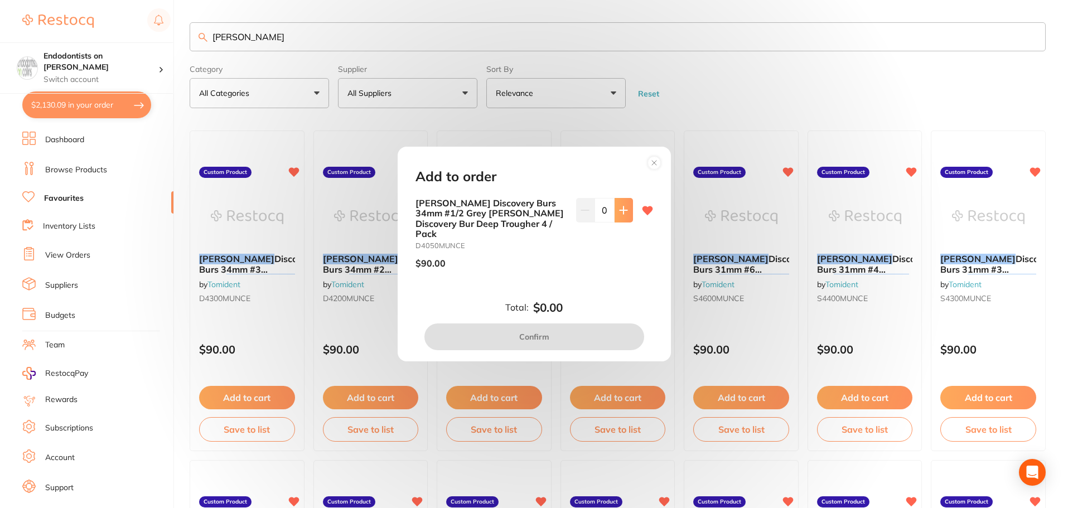
click at [624, 214] on icon at bounding box center [623, 210] width 9 height 9
type input "2"
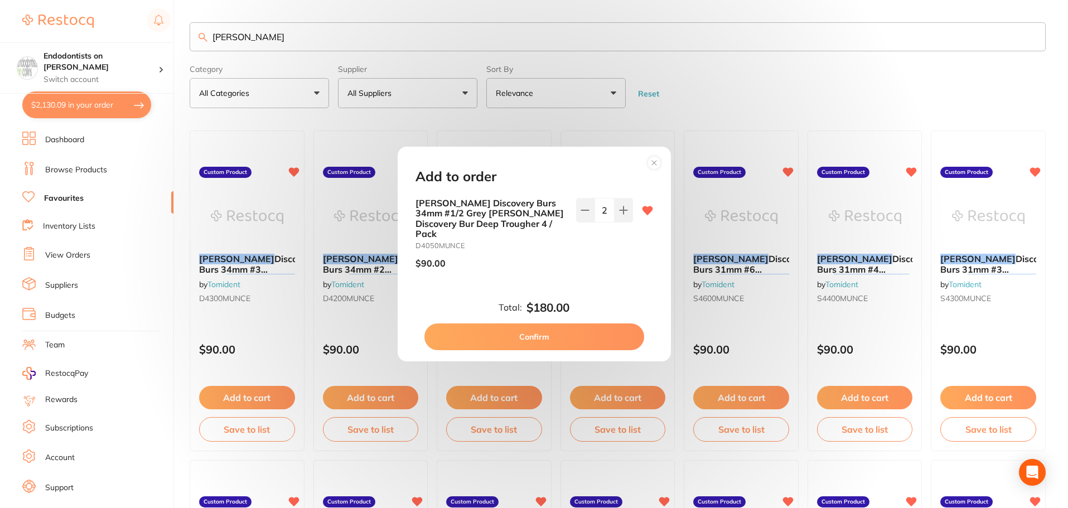
click at [545, 326] on button "Confirm" at bounding box center [535, 337] width 220 height 27
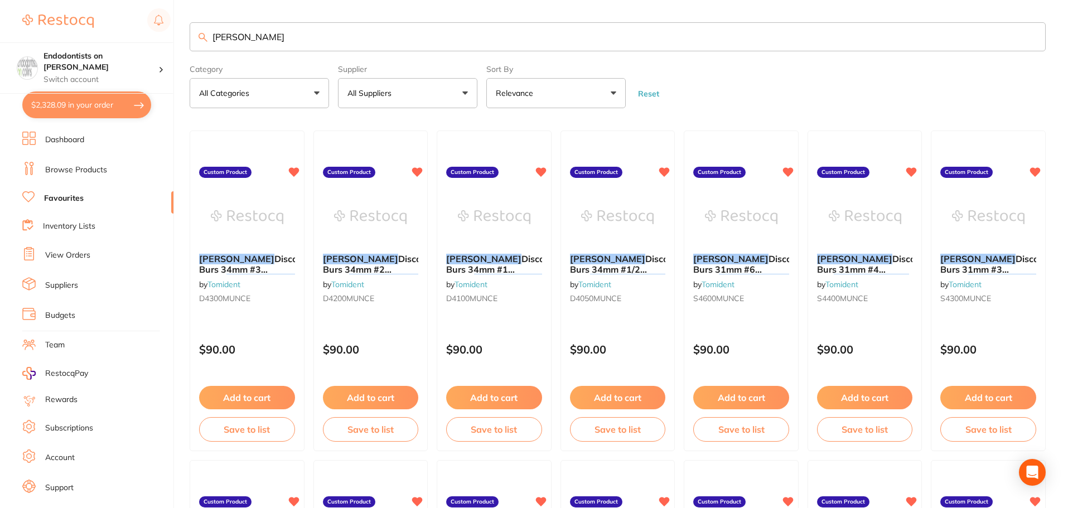
click at [509, 396] on button "Add to cart" at bounding box center [494, 397] width 96 height 23
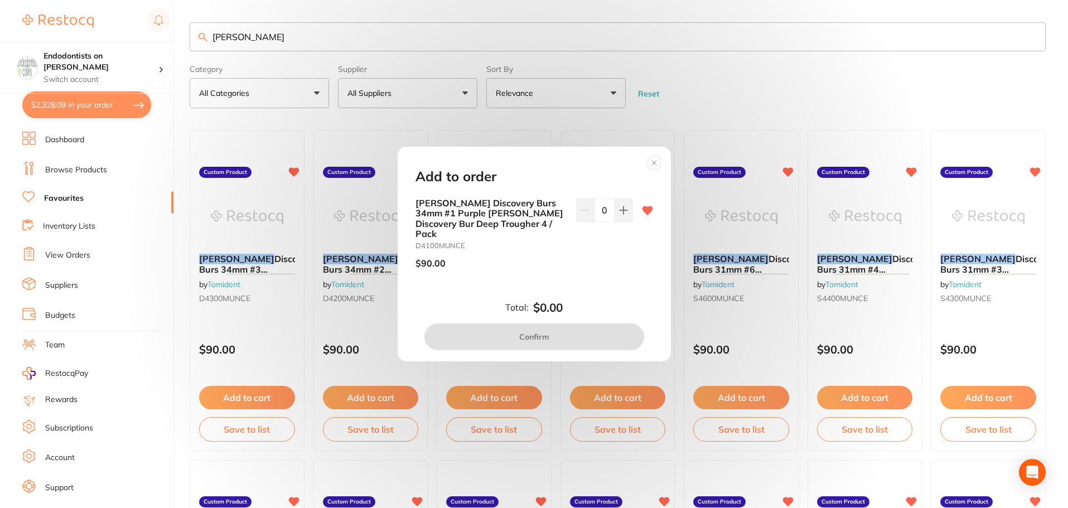
click at [605, 215] on input "0" at bounding box center [605, 210] width 20 height 25
click at [615, 215] on button at bounding box center [624, 210] width 18 height 25
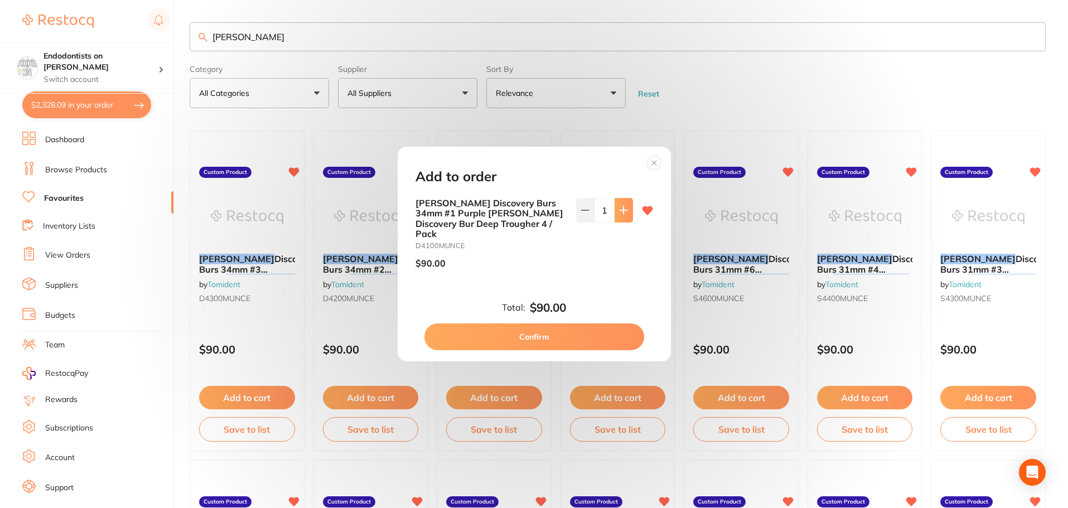
click at [616, 216] on button at bounding box center [624, 210] width 18 height 25
type input "2"
click at [574, 332] on button "Confirm" at bounding box center [535, 337] width 220 height 27
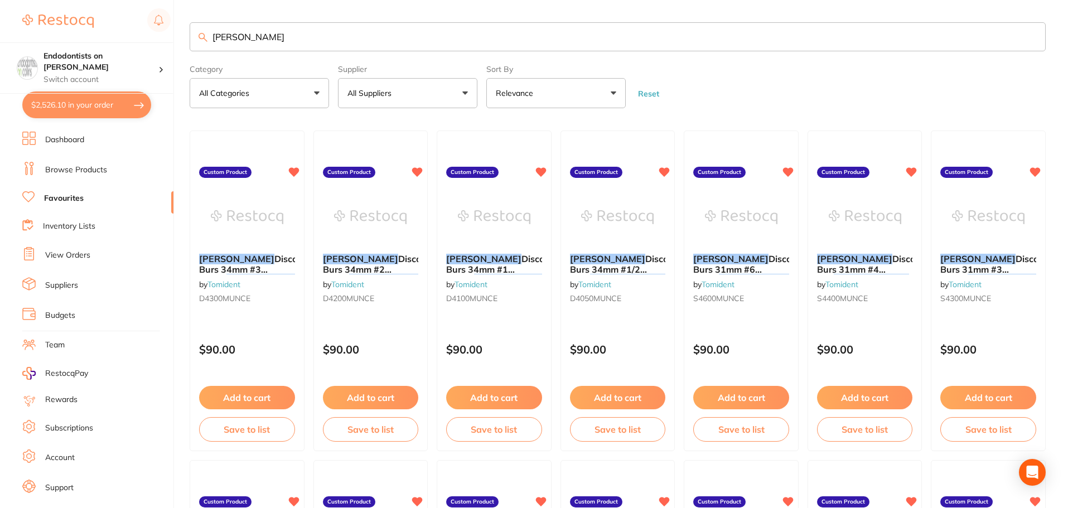
drag, startPoint x: 253, startPoint y: 36, endPoint x: 179, endPoint y: 34, distance: 74.2
click at [180, 35] on div "$2,526.10 Endodontists on [PERSON_NAME] Switch account Endodontists on [PERSON_…" at bounding box center [534, 254] width 1068 height 508
type input "surgical hand"
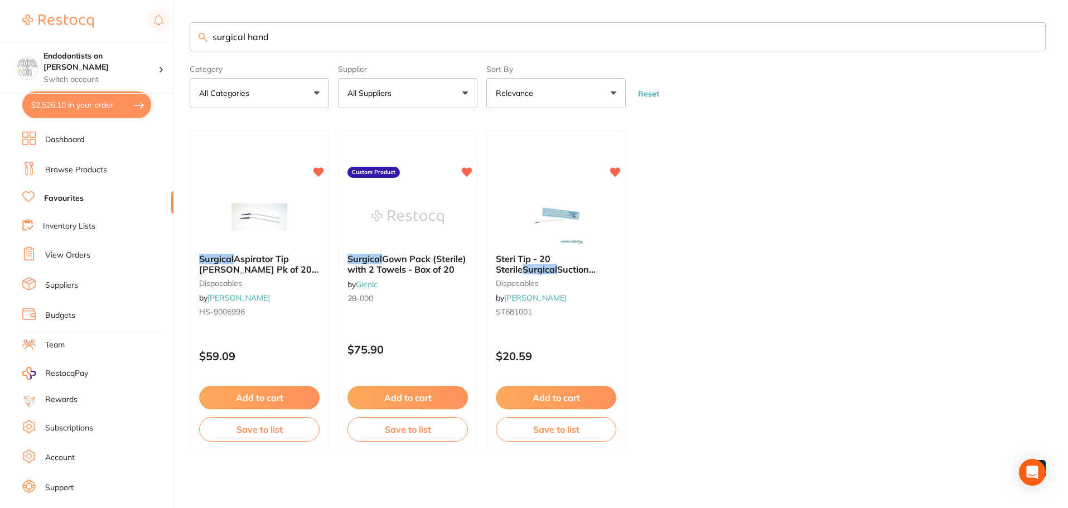
click at [72, 169] on link "Browse Products" at bounding box center [76, 170] width 62 height 11
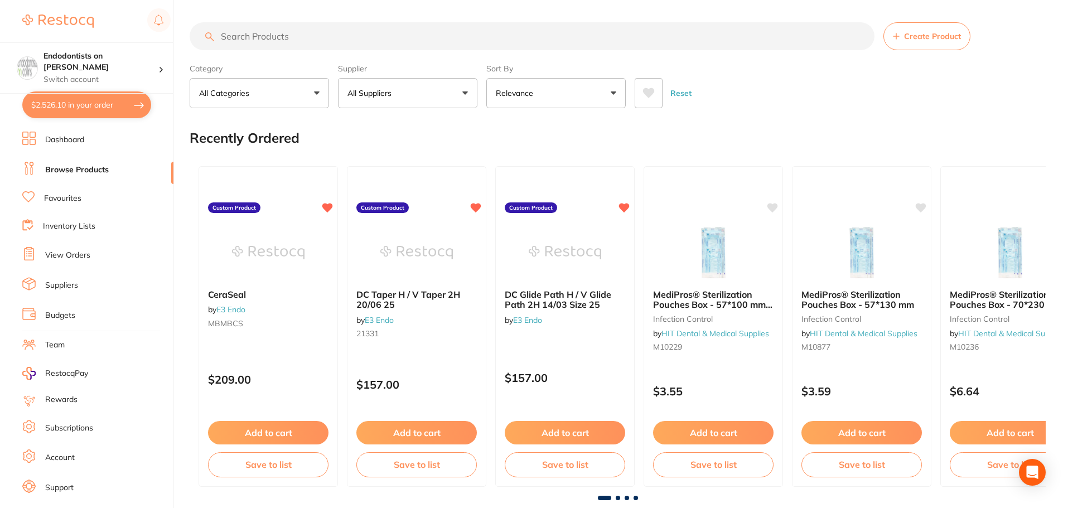
click at [288, 35] on input "search" at bounding box center [532, 36] width 685 height 28
type input "surgical hand wash"
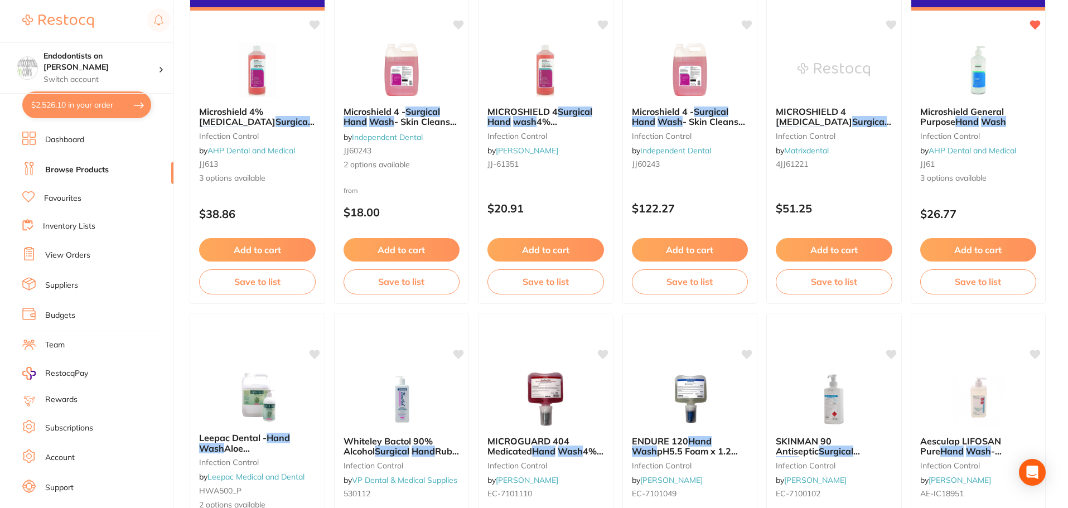
scroll to position [112, 0]
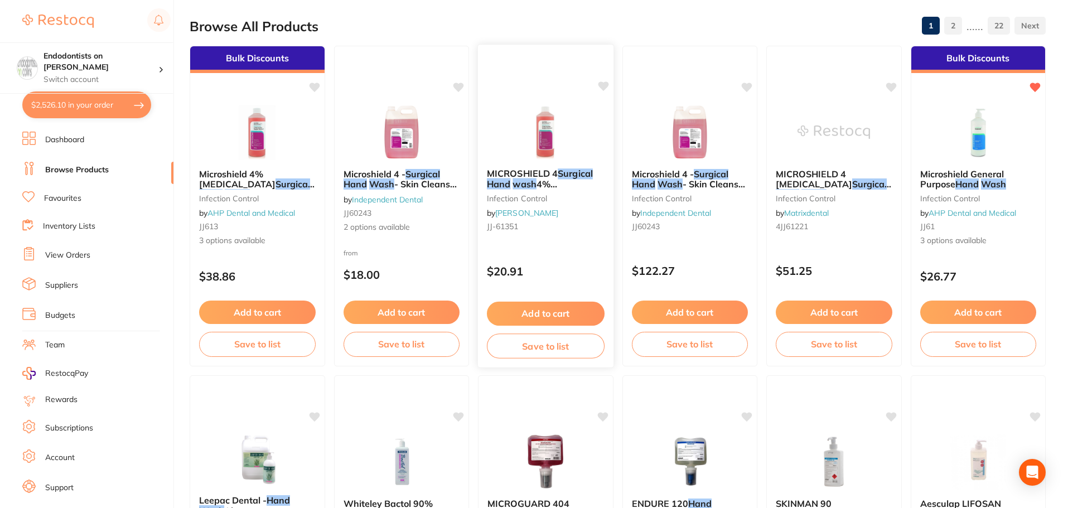
click at [566, 305] on button "Add to cart" at bounding box center [546, 314] width 118 height 24
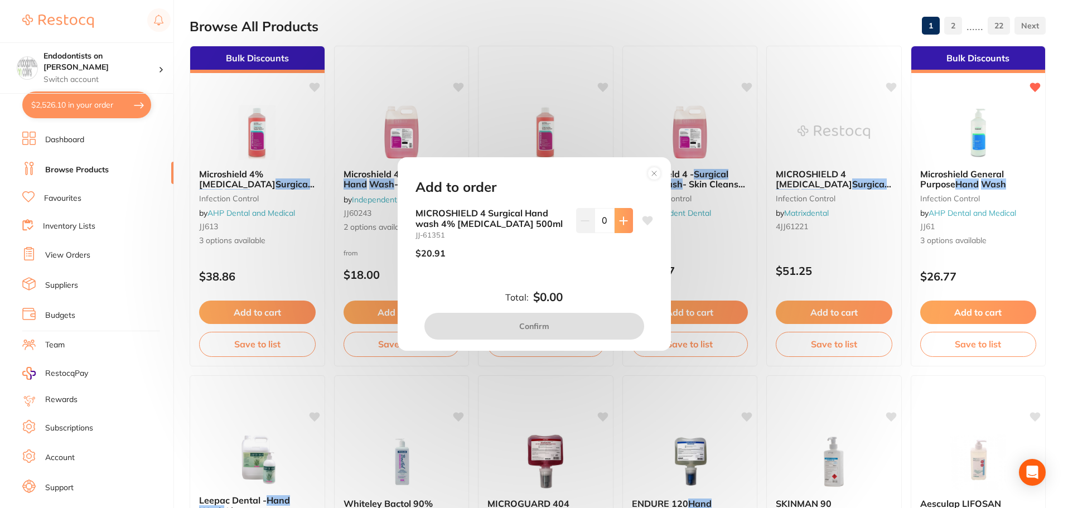
click at [627, 220] on button at bounding box center [624, 220] width 18 height 25
type input "1"
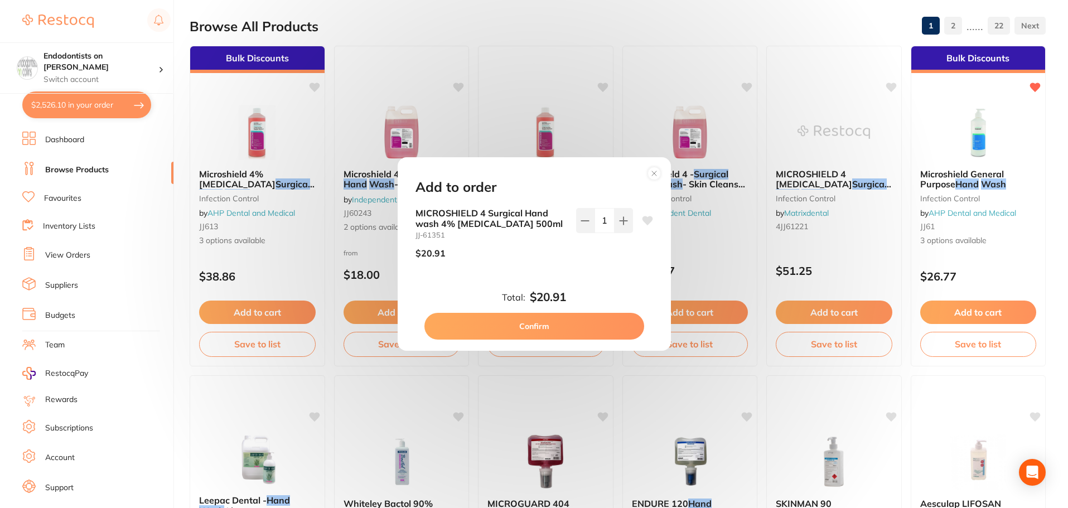
click at [551, 338] on button "Confirm" at bounding box center [535, 326] width 220 height 27
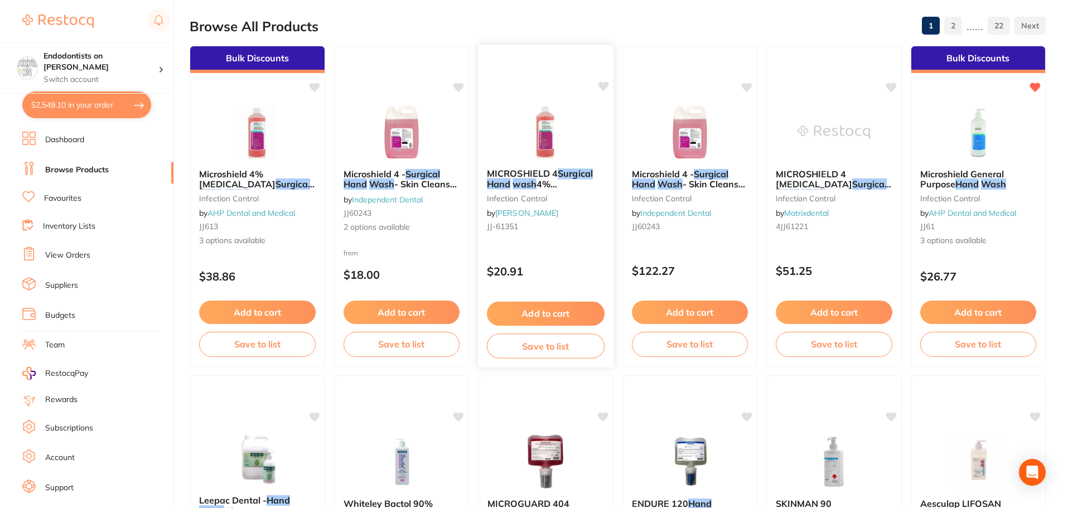
drag, startPoint x: 600, startPoint y: 83, endPoint x: 590, endPoint y: 94, distance: 14.6
click at [599, 83] on icon at bounding box center [603, 85] width 11 height 9
click at [543, 145] on img at bounding box center [545, 131] width 73 height 56
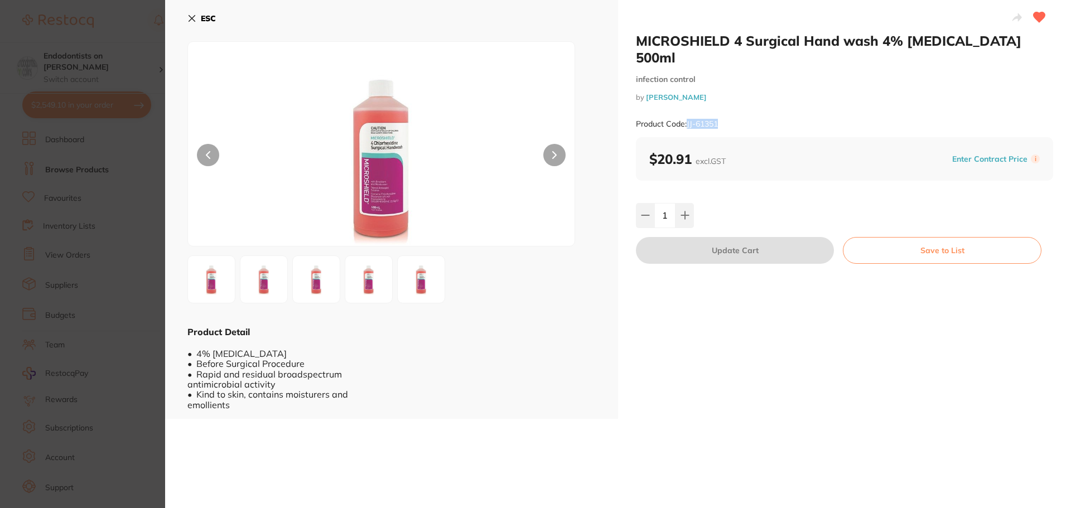
drag, startPoint x: 728, startPoint y: 108, endPoint x: 687, endPoint y: 109, distance: 40.7
click at [687, 110] on div "Product Code: JJ-61351" at bounding box center [844, 123] width 417 height 27
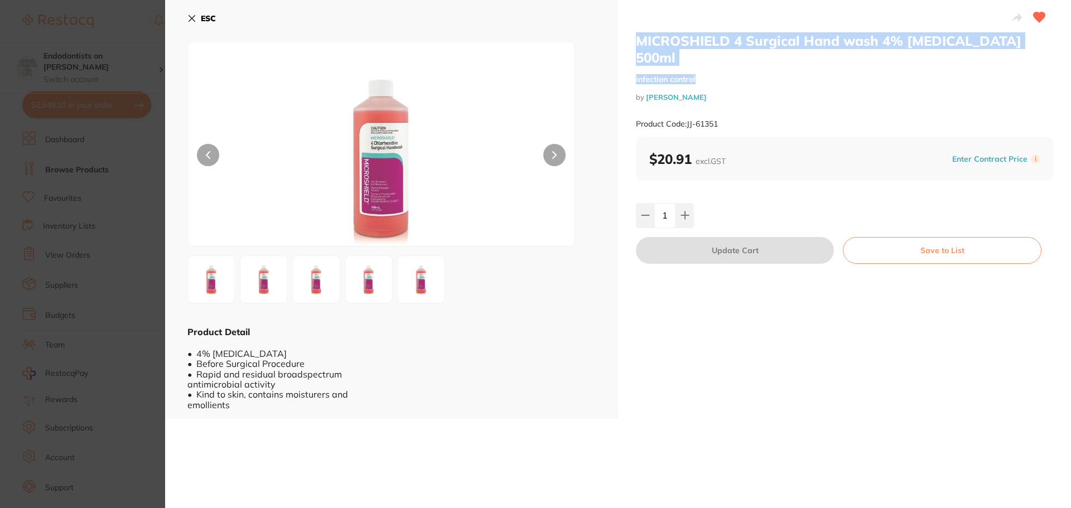
drag, startPoint x: 1041, startPoint y: 49, endPoint x: 634, endPoint y: 37, distance: 406.4
click at [636, 37] on div "MICROSHIELD 4 Surgical Hand wash 4% [MEDICAL_DATA] 500ml infection control by […" at bounding box center [844, 84] width 417 height 105
copy div "MICROSHIELD 4 Surgical Hand wash 4% [MEDICAL_DATA] 500ml infection control"
click at [197, 17] on button "ESC" at bounding box center [201, 18] width 28 height 19
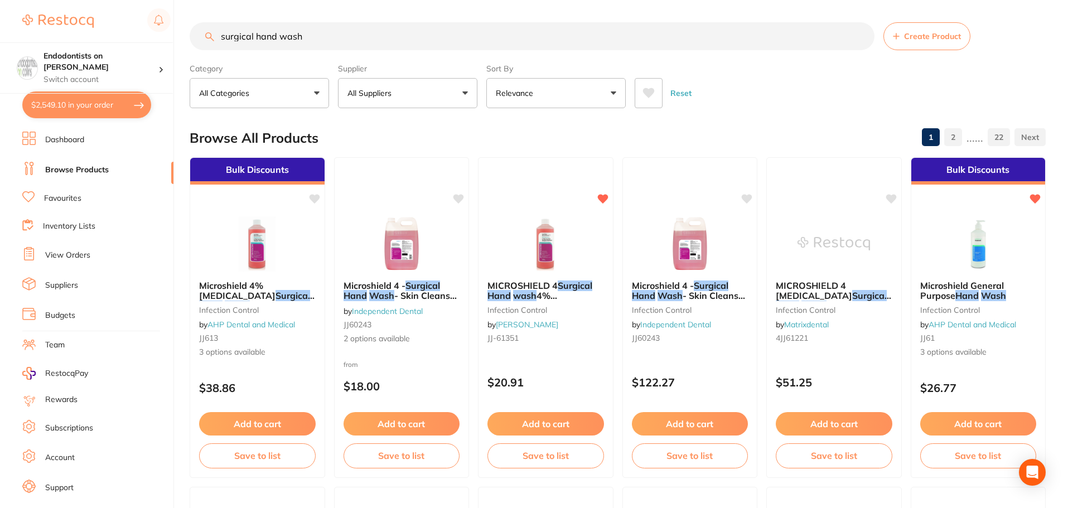
drag, startPoint x: 333, startPoint y: 40, endPoint x: 137, endPoint y: 42, distance: 196.4
click at [137, 42] on div "$2,549.10 Endodontists on [PERSON_NAME] Switch account Endodontists on [PERSON_…" at bounding box center [534, 254] width 1068 height 508
paste input "JJ-61357"
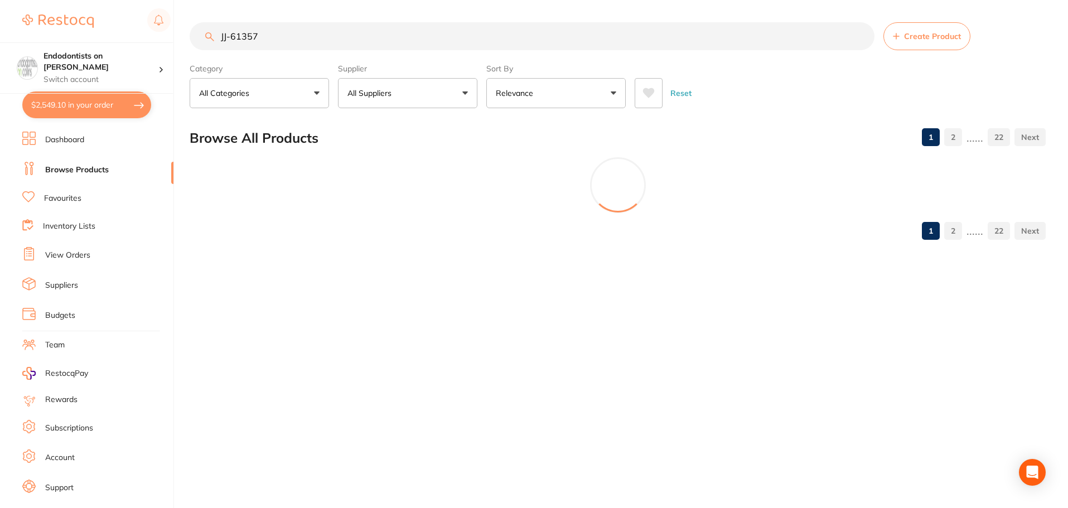
type input "JJ-61357"
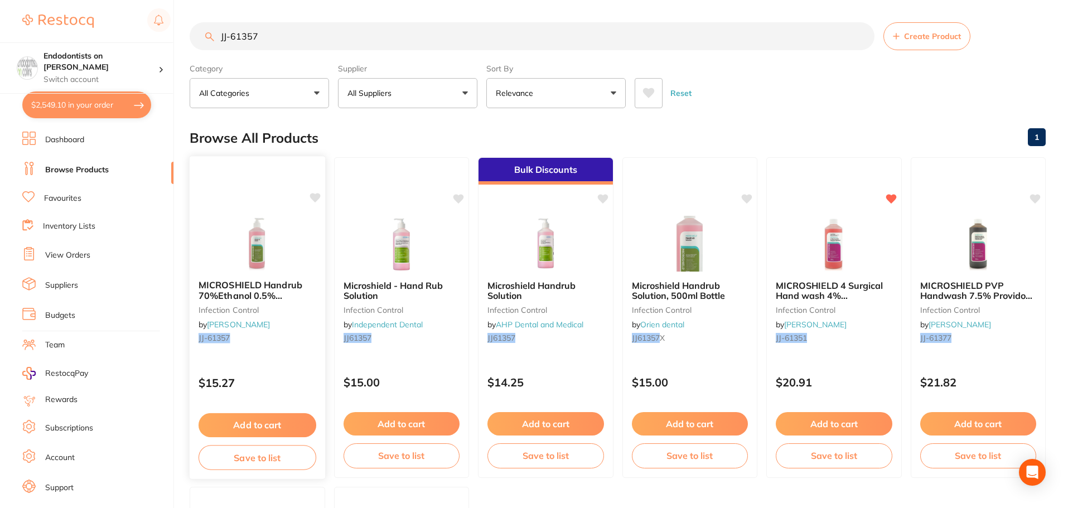
drag, startPoint x: 309, startPoint y: 196, endPoint x: 310, endPoint y: 218, distance: 21.2
click at [312, 196] on icon at bounding box center [314, 197] width 11 height 11
click at [271, 427] on button "Add to cart" at bounding box center [258, 425] width 118 height 24
